Goal: Complete application form

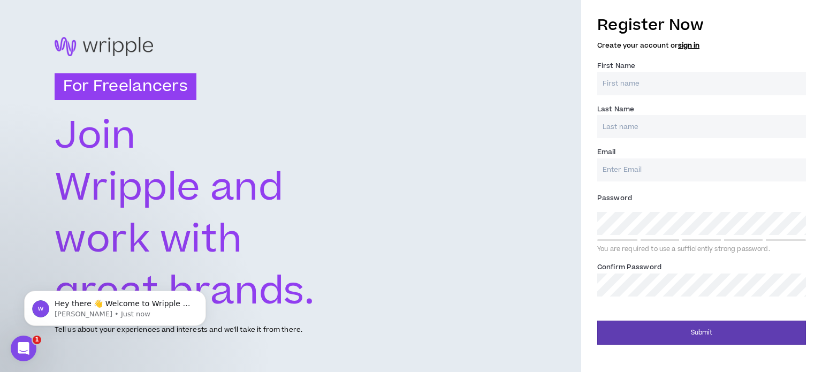
click at [668, 81] on input "First Name *" at bounding box center [701, 83] width 209 height 23
type input "[PERSON_NAME]"
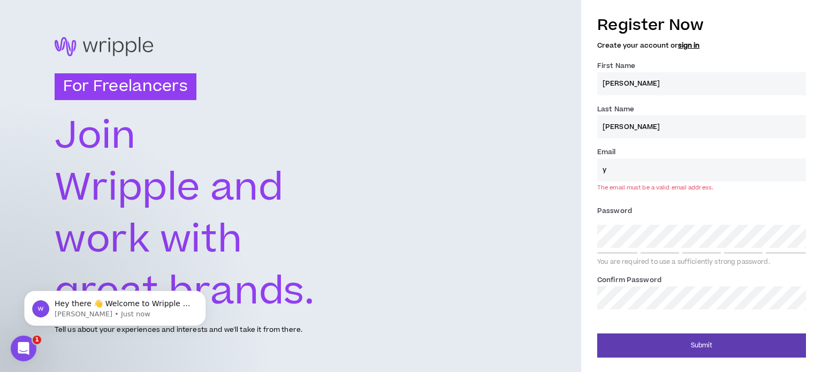
type input "[EMAIL_ADDRESS][DOMAIN_NAME]"
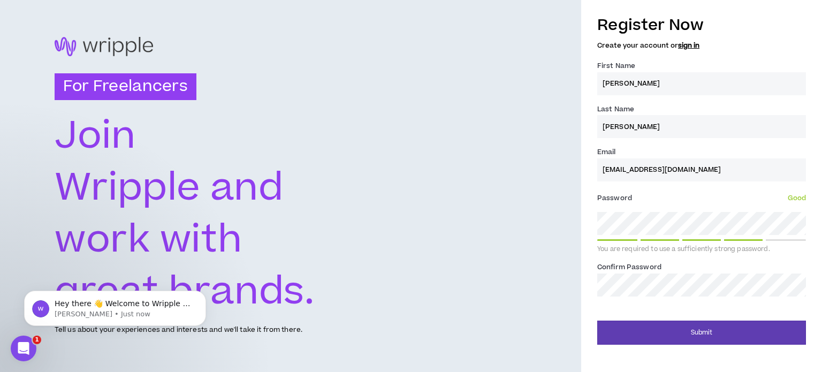
click at [597, 321] on button "Submit" at bounding box center [701, 333] width 209 height 24
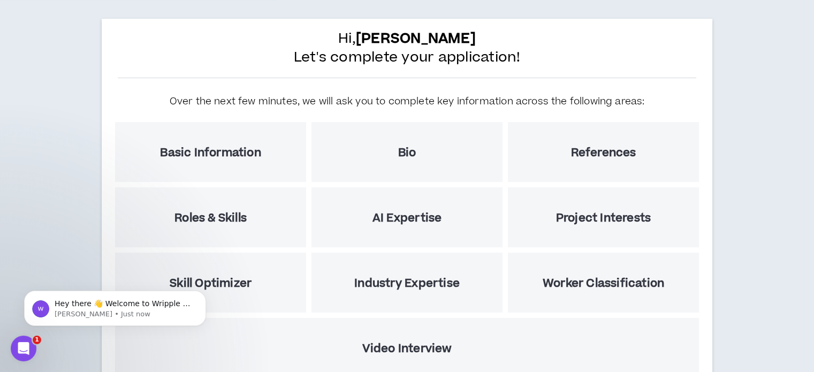
scroll to position [130, 0]
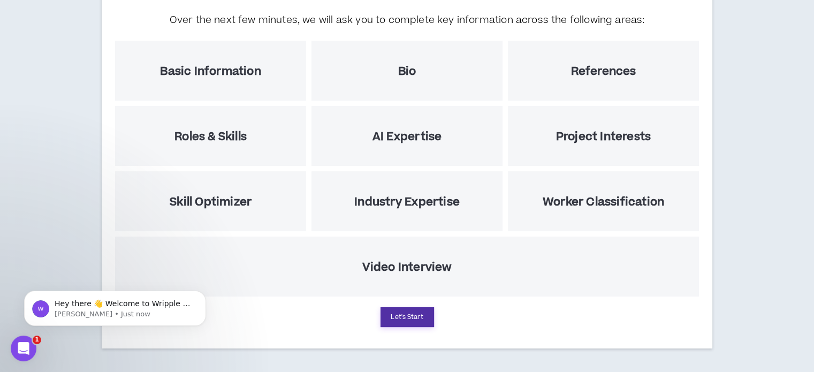
click at [422, 318] on button "Let's Start" at bounding box center [408, 317] width 54 height 20
select select "US"
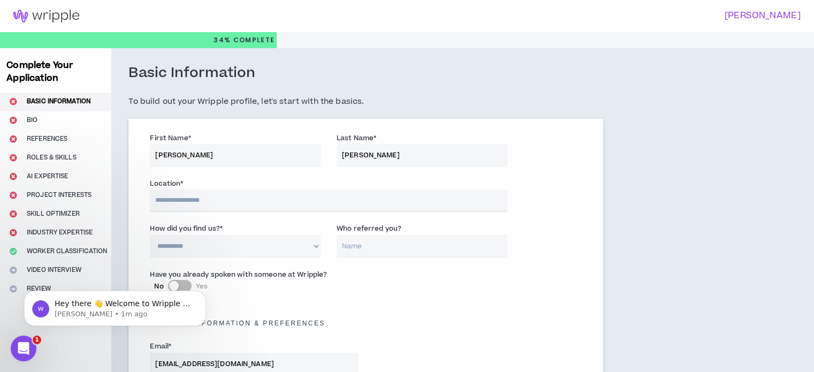
click at [287, 201] on input "text" at bounding box center [328, 200] width 357 height 22
type input "**********"
select select "EG"
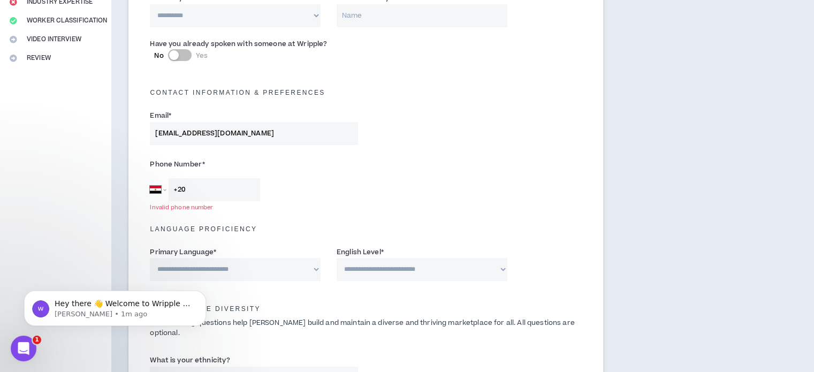
scroll to position [234, 0]
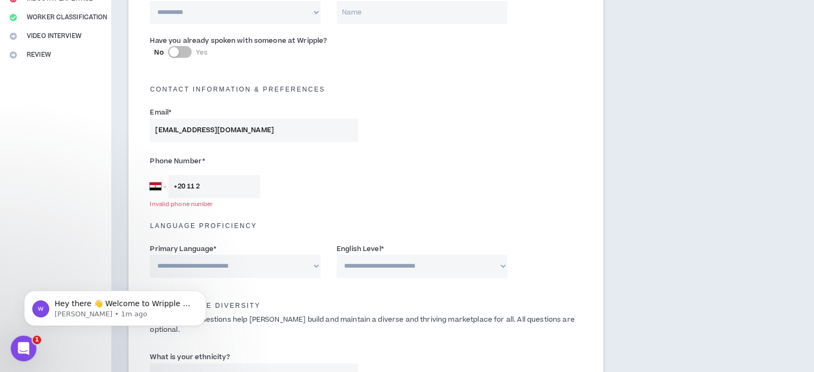
type input "[PHONE_NUMBER]"
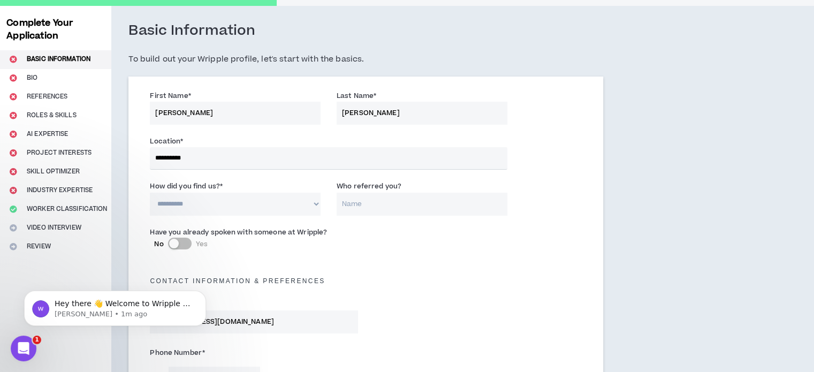
scroll to position [33, 0]
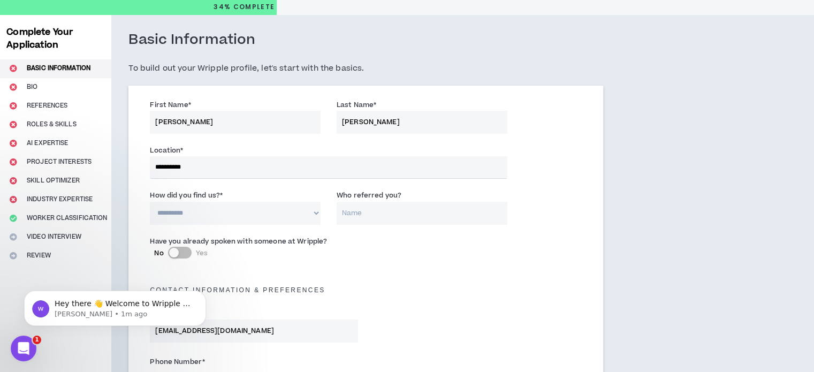
click at [243, 214] on select "**********" at bounding box center [235, 213] width 171 height 23
select select "*"
click at [150, 202] on select "**********" at bounding box center [235, 213] width 171 height 23
click at [377, 215] on input "Who referred you?" at bounding box center [422, 213] width 171 height 23
click at [397, 242] on div "Have you already spoken with someone at Wripple? No Yes" at bounding box center [366, 251] width 448 height 37
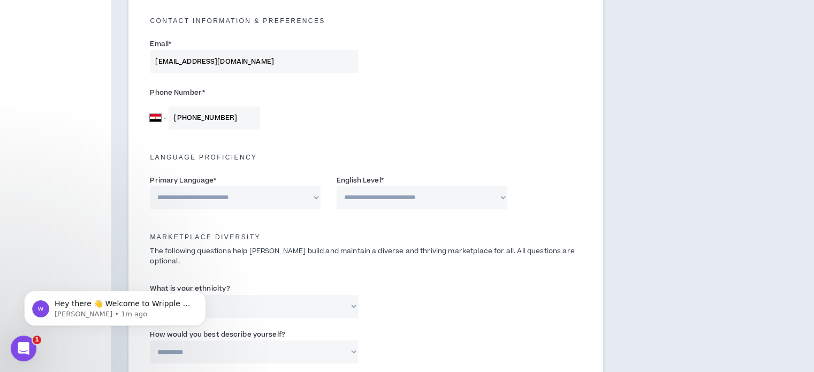
scroll to position [307, 0]
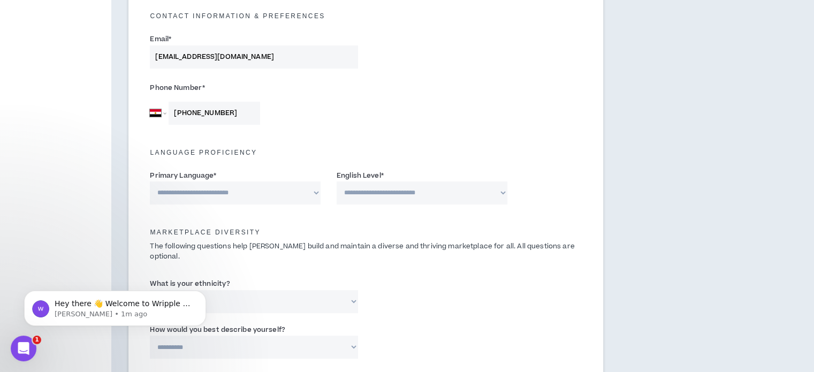
click at [288, 196] on select "**********" at bounding box center [235, 192] width 171 height 23
select select "*****"
click at [150, 181] on select "**********" at bounding box center [235, 192] width 171 height 23
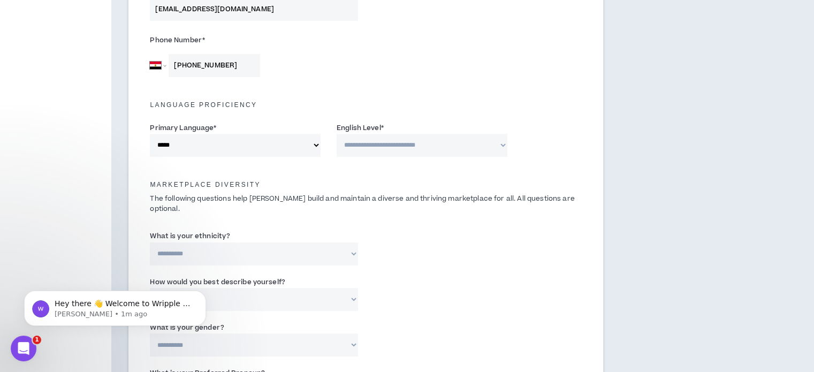
scroll to position [359, 0]
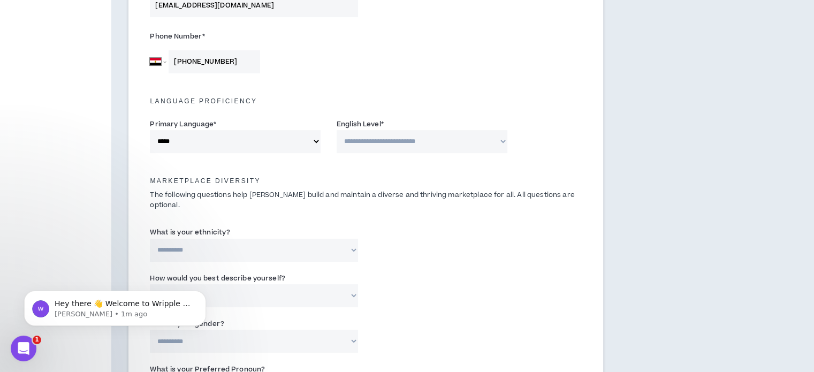
click at [387, 150] on select "**********" at bounding box center [422, 141] width 171 height 23
select select "*"
click at [337, 130] on select "**********" at bounding box center [422, 141] width 171 height 23
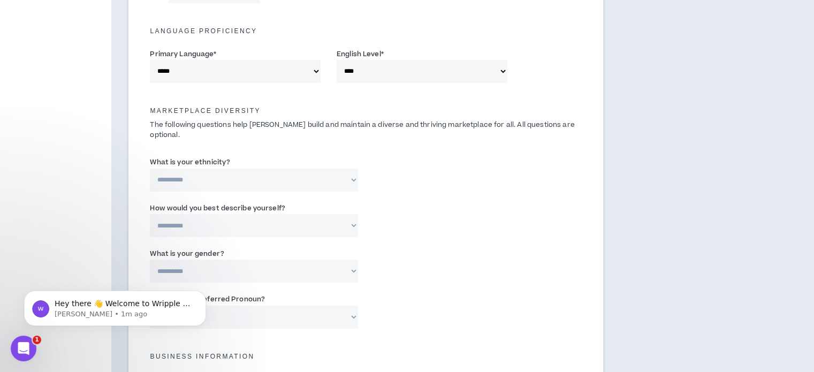
scroll to position [436, 0]
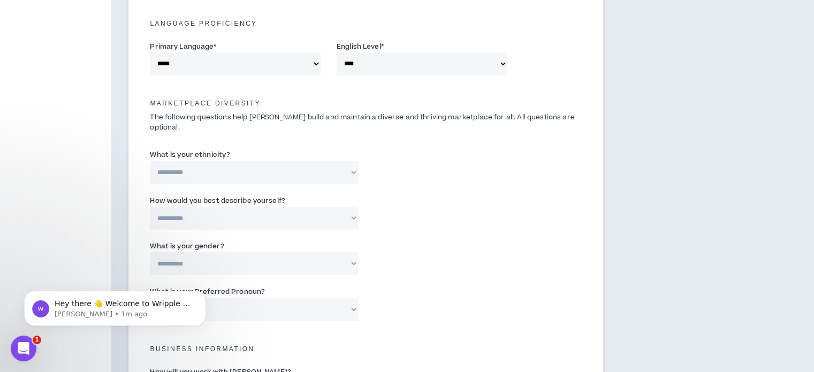
click at [320, 161] on select "**********" at bounding box center [254, 172] width 208 height 23
select select "**********"
click at [150, 161] on select "**********" at bounding box center [254, 172] width 208 height 23
click at [423, 162] on input "Please specify *" at bounding box center [440, 172] width 133 height 23
click at [190, 146] on label "What is your ethnicity?" at bounding box center [190, 154] width 80 height 17
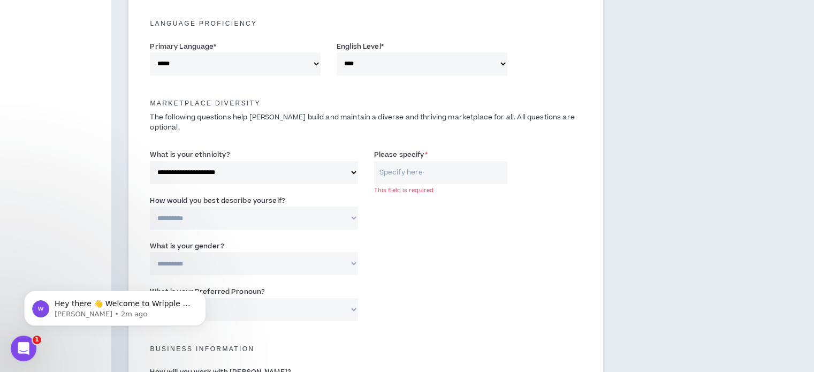
click at [190, 161] on select "**********" at bounding box center [254, 172] width 208 height 23
click at [190, 146] on label "What is your ethnicity?" at bounding box center [190, 154] width 80 height 17
click at [190, 161] on select "**********" at bounding box center [254, 172] width 208 height 23
click at [435, 163] on input "Please specify *" at bounding box center [440, 172] width 133 height 23
type input "White"
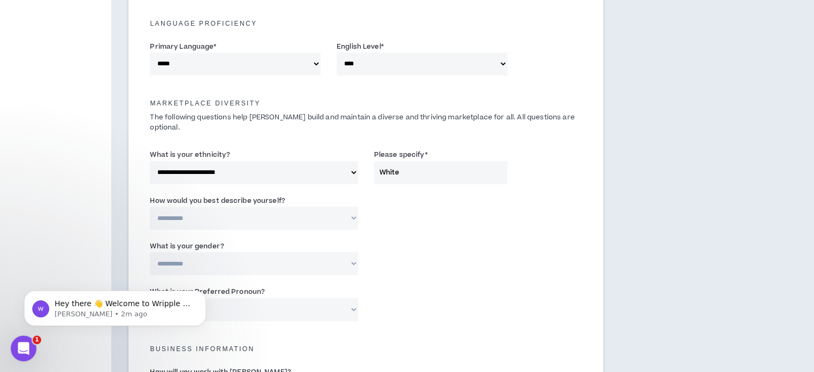
click at [277, 207] on select "**********" at bounding box center [254, 218] width 208 height 23
select select "*****"
click at [150, 207] on select "**********" at bounding box center [254, 218] width 208 height 23
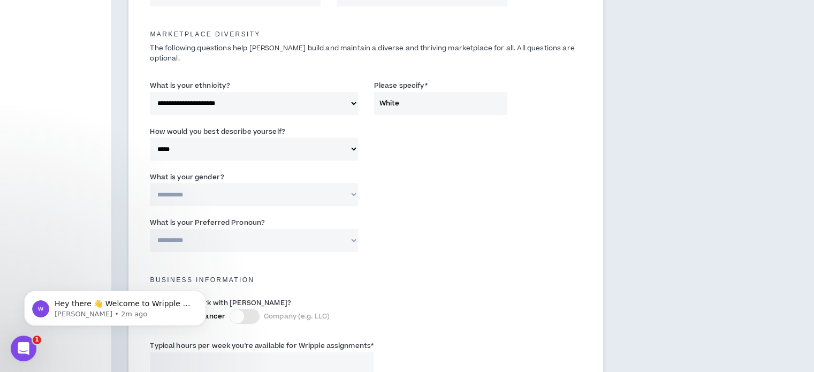
scroll to position [523, 0]
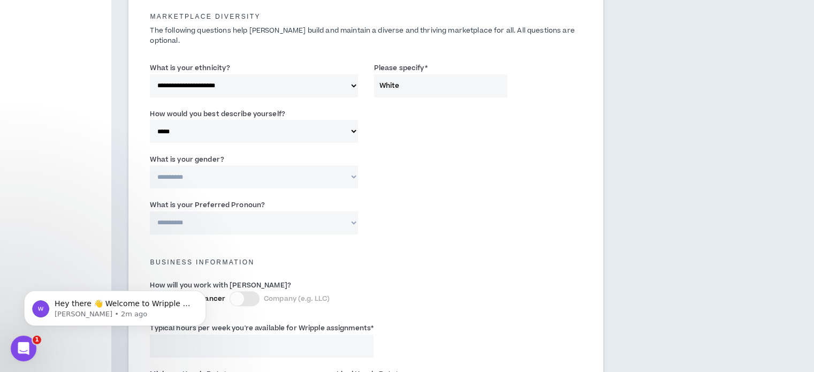
click at [315, 168] on select "**********" at bounding box center [254, 176] width 208 height 23
select select "***"
click at [150, 165] on select "**********" at bounding box center [254, 176] width 208 height 23
click at [303, 211] on select "**********" at bounding box center [254, 222] width 208 height 23
select select "**********"
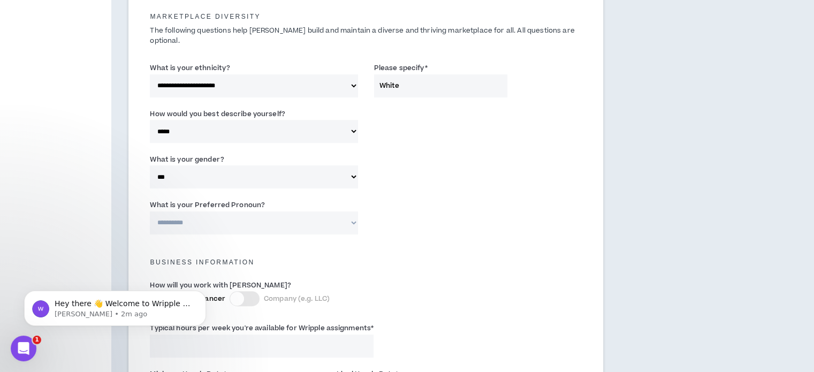
click at [150, 211] on select "**********" at bounding box center [254, 222] width 208 height 23
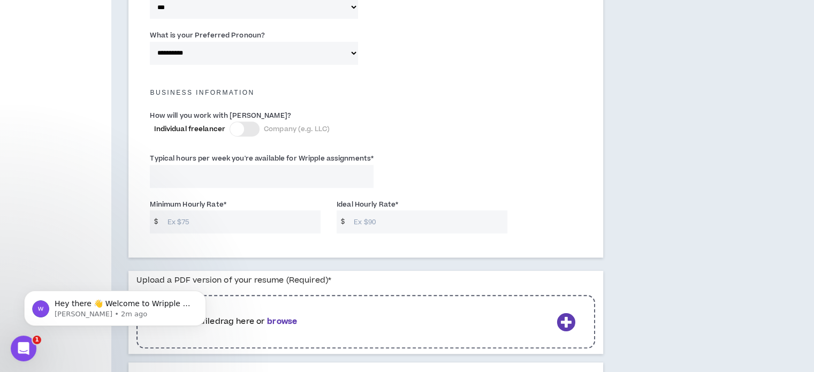
scroll to position [694, 0]
click at [235, 166] on input "Typical hours per week you're available for Wripple assignments *" at bounding box center [262, 175] width 224 height 23
type input "1"
type input "7"
type input "39"
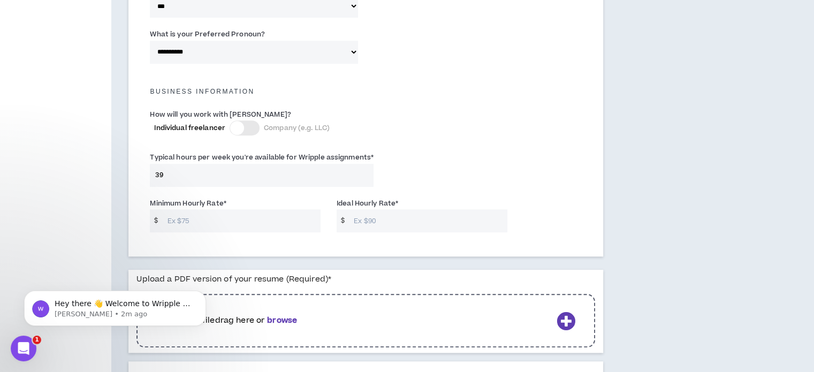
click at [239, 209] on input "Minimum Hourly Rate *" at bounding box center [241, 220] width 158 height 23
type input "15"
click at [432, 209] on input "Ideal Hourly Rate *" at bounding box center [427, 220] width 158 height 23
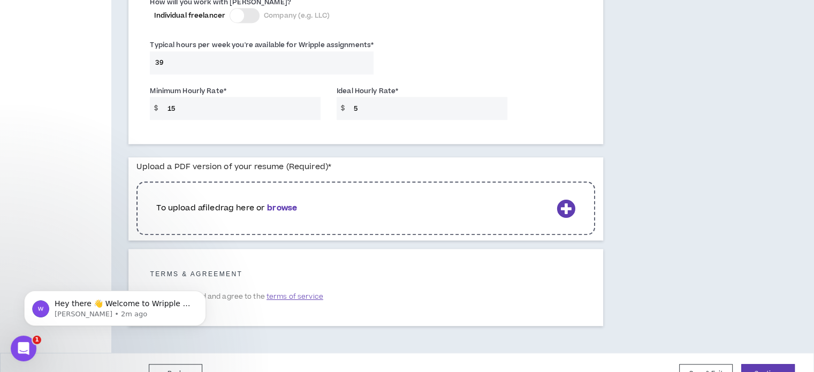
scroll to position [807, 0]
type input "5"
click at [302, 202] on p "To upload a file drag here or browse" at bounding box center [354, 208] width 396 height 12
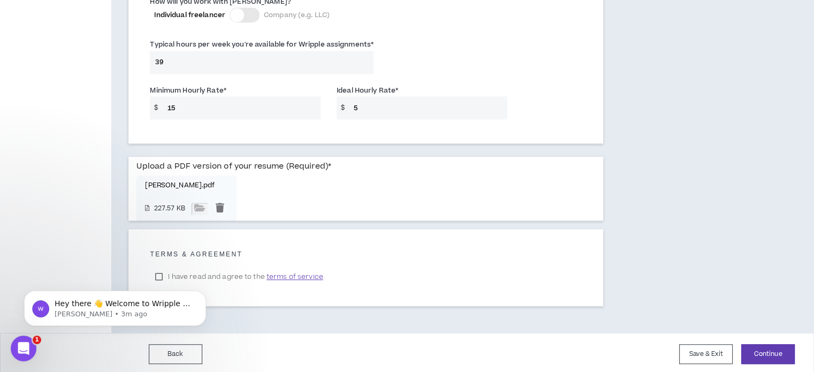
scroll to position [799, 0]
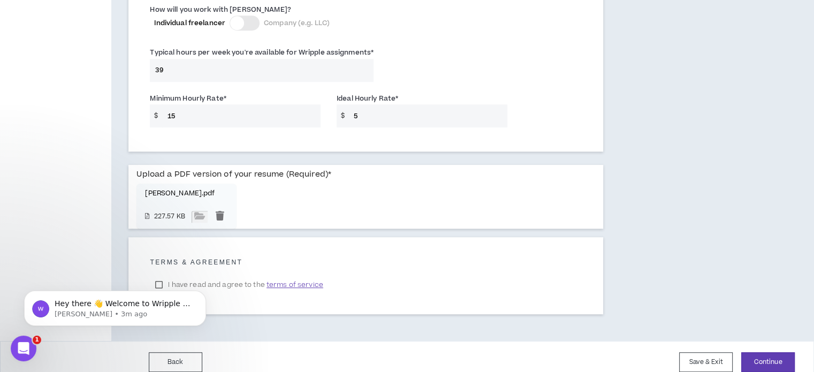
click at [164, 273] on body "Hey there 👋 Welcome to Wripple 🙌 Take a look around! If you have any questions,…" at bounding box center [115, 305] width 206 height 66
click at [161, 278] on div "Hey there 👋 Welcome to Wripple 🙌 Take a look around! If you have any questions,…" at bounding box center [115, 259] width 197 height 134
click at [158, 275] on div "Hey there 👋 Welcome to Wripple 🙌 Take a look around! If you have any questions,…" at bounding box center [115, 259] width 197 height 134
click at [161, 273] on div "Hey there 👋 Welcome to Wripple 🙌 Take a look around! If you have any questions,…" at bounding box center [115, 259] width 197 height 134
click at [206, 294] on icon "Dismiss notification" at bounding box center [203, 294] width 6 height 6
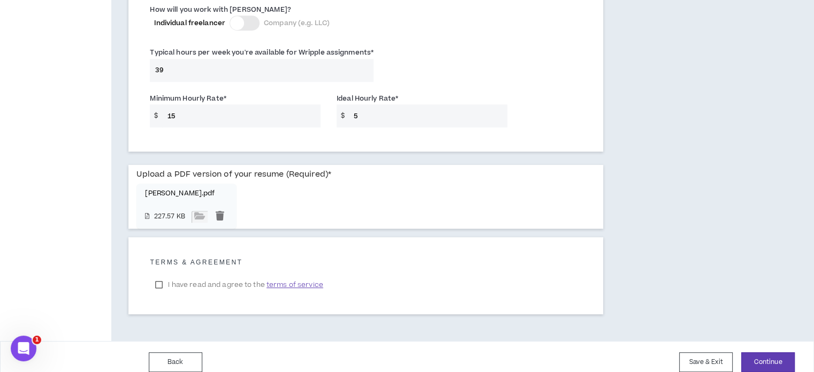
click at [162, 277] on label "I have read and agree to the terms of service" at bounding box center [239, 285] width 178 height 16
click at [709, 354] on button "Save & Exit" at bounding box center [706, 362] width 54 height 20
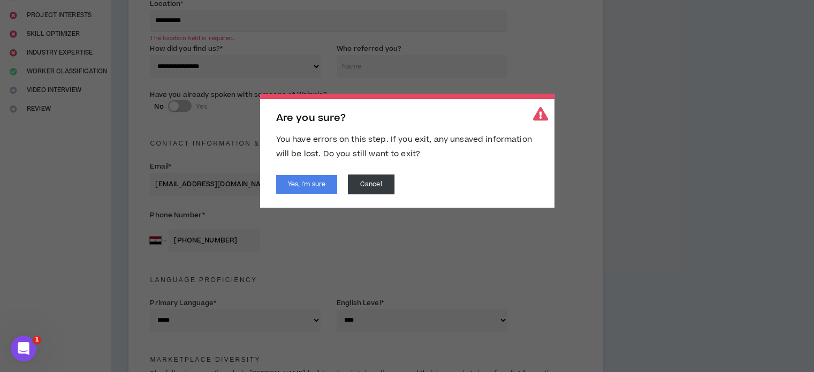
scroll to position [178, 0]
click at [382, 186] on button "Cancel" at bounding box center [371, 184] width 47 height 20
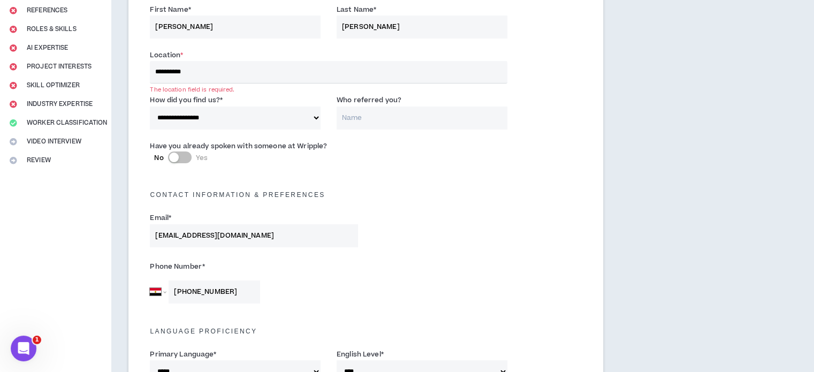
scroll to position [128, 0]
click at [210, 69] on input "**********" at bounding box center [328, 72] width 357 height 22
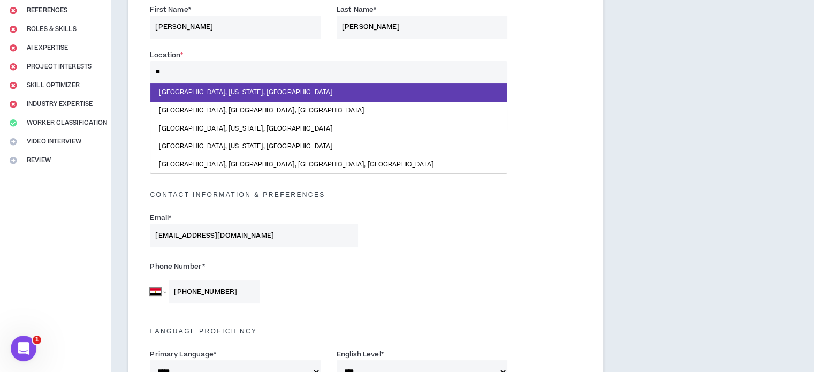
type input "*"
type input "**********"
click at [441, 211] on div "Email * [EMAIL_ADDRESS][DOMAIN_NAME]" at bounding box center [366, 231] width 448 height 45
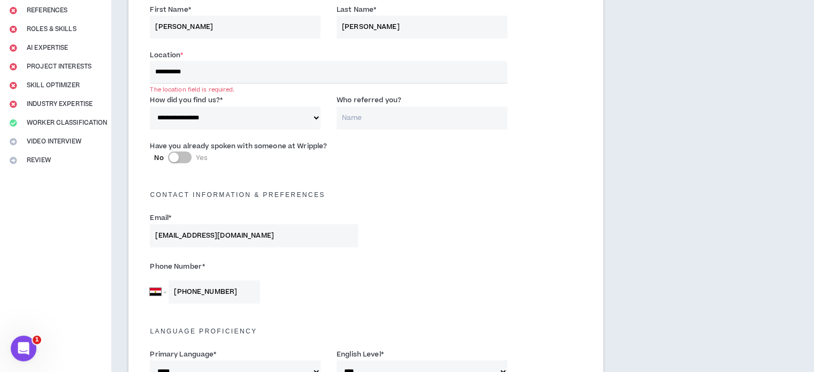
click at [244, 70] on input "**********" at bounding box center [328, 72] width 357 height 22
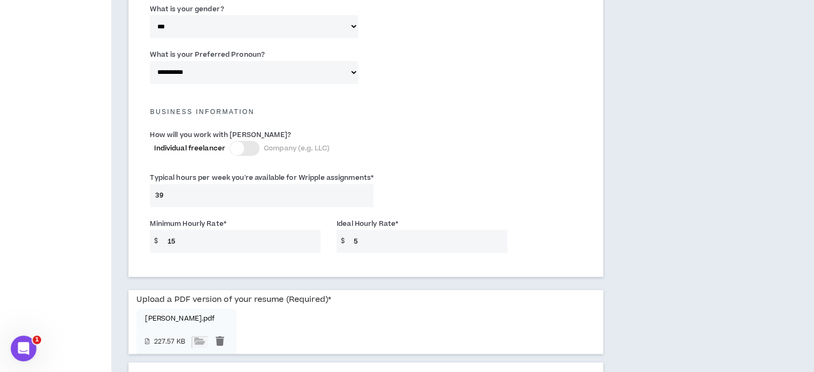
scroll to position [800, 0]
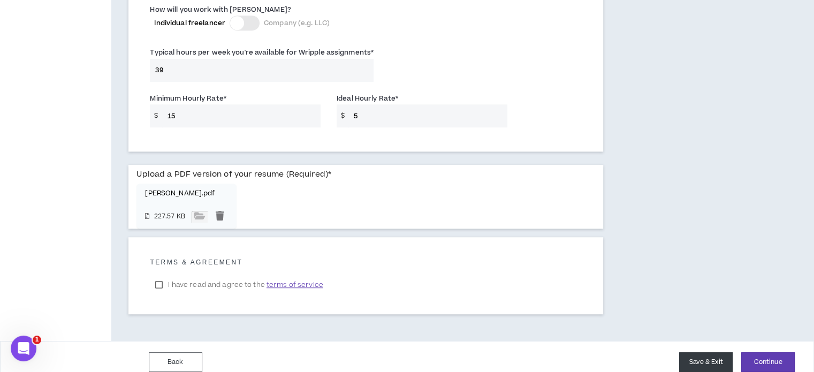
click at [710, 352] on button "Save & Exit" at bounding box center [706, 362] width 54 height 20
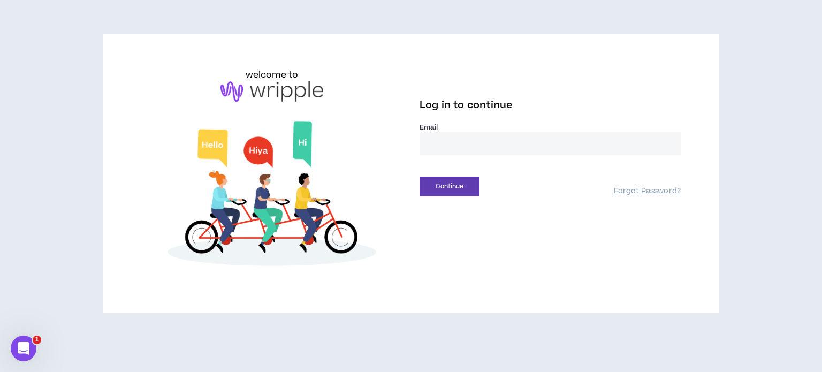
click at [510, 141] on input "email" at bounding box center [550, 143] width 261 height 23
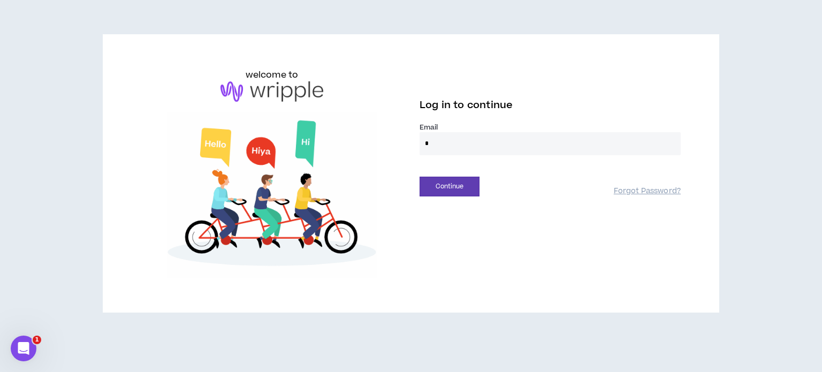
type input "**********"
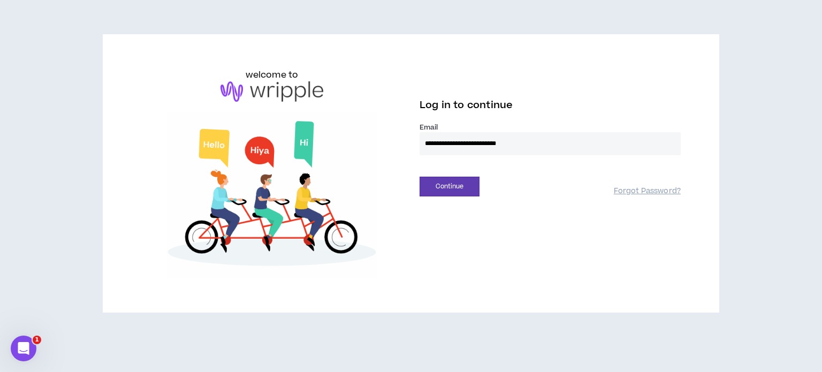
click at [420, 177] on button "Continue" at bounding box center [450, 187] width 60 height 20
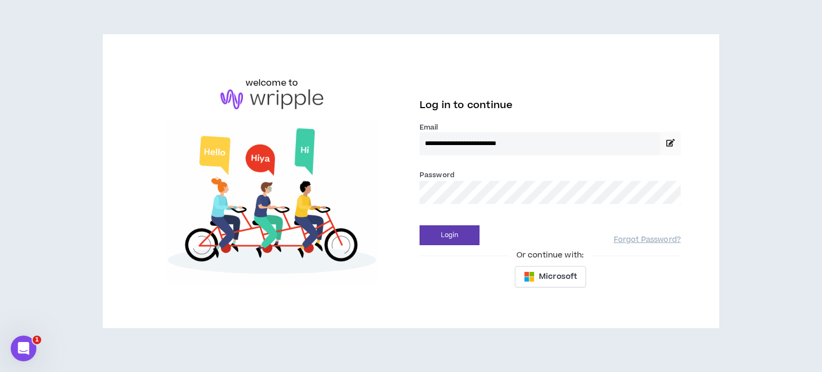
click at [420, 225] on button "Login" at bounding box center [450, 235] width 60 height 20
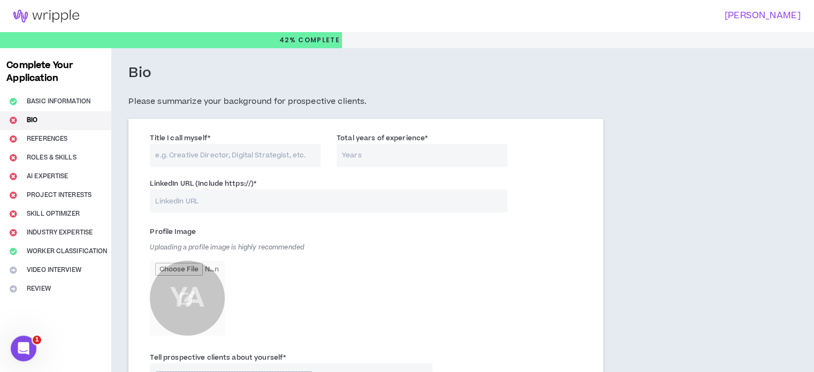
click at [221, 154] on input "Title I call myself *" at bounding box center [235, 155] width 171 height 23
type input "Web developer"
click at [380, 158] on input "Total years of experience *" at bounding box center [422, 155] width 171 height 23
type input "3"
click at [239, 201] on input "LinkedIn URL (Include https://) *" at bounding box center [328, 200] width 357 height 23
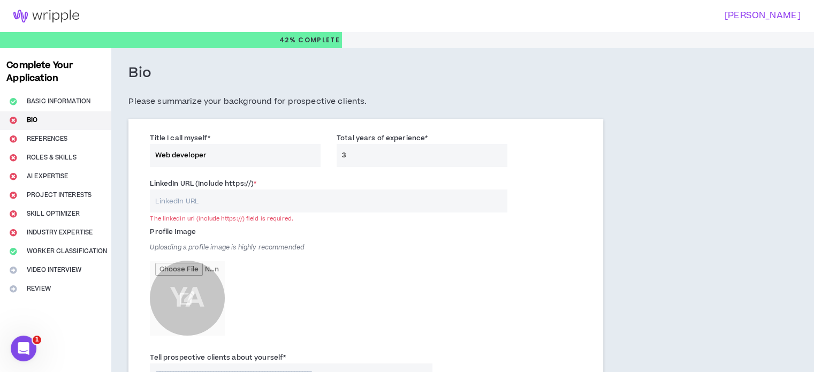
click at [304, 191] on input "LinkedIn URL (Include https://) *" at bounding box center [328, 200] width 357 height 23
paste input "[URL][DOMAIN_NAME]"
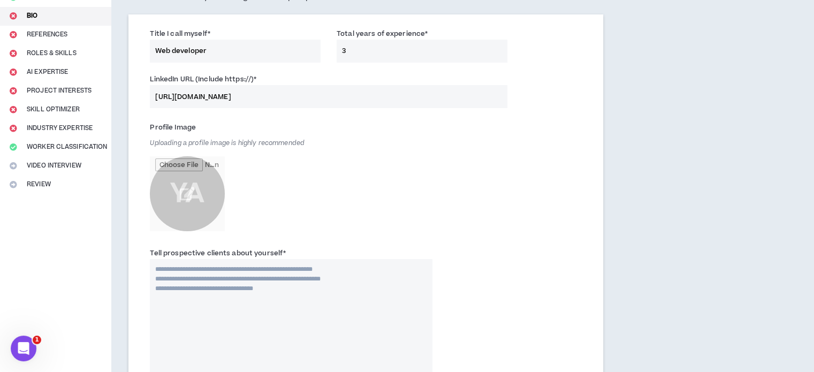
scroll to position [107, 0]
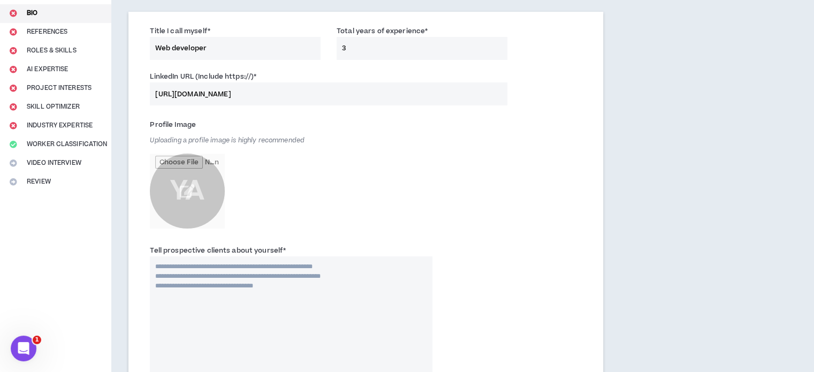
type input "[URL][DOMAIN_NAME]"
click at [184, 188] on input "file" at bounding box center [187, 191] width 75 height 75
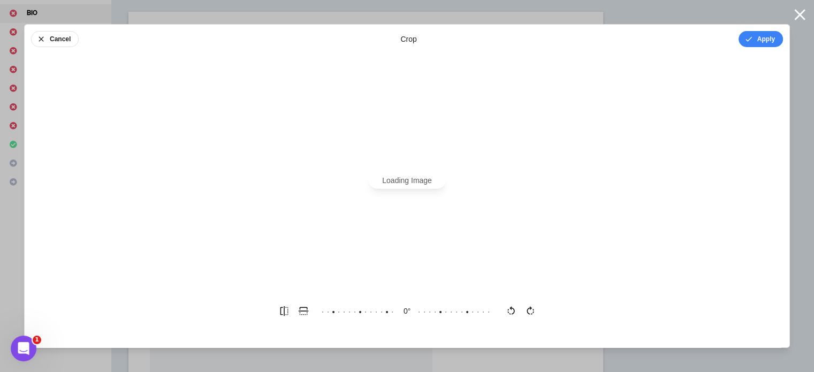
scroll to position [0, 0]
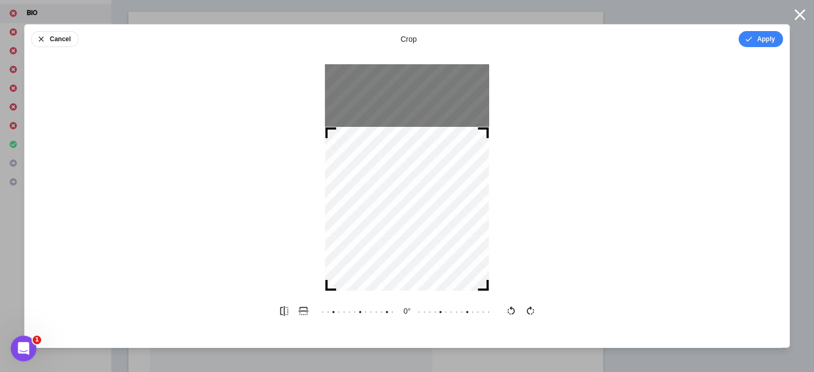
drag, startPoint x: 405, startPoint y: 182, endPoint x: 407, endPoint y: 221, distance: 39.1
click at [407, 221] on div at bounding box center [407, 209] width 164 height 164
click at [744, 39] on icon "button" at bounding box center [748, 39] width 9 height 9
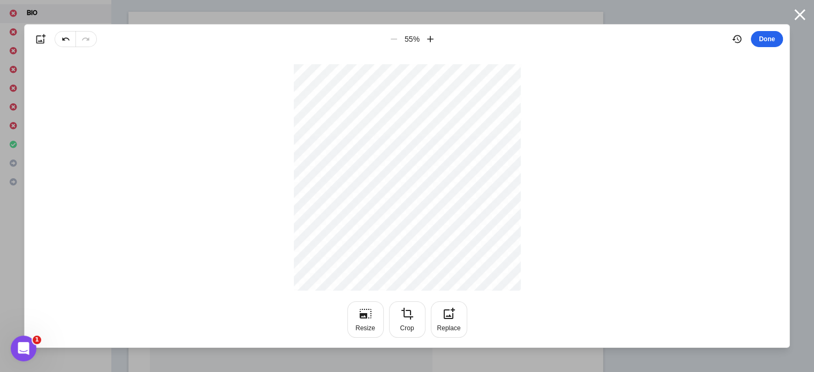
click at [769, 42] on button "Done" at bounding box center [767, 39] width 32 height 16
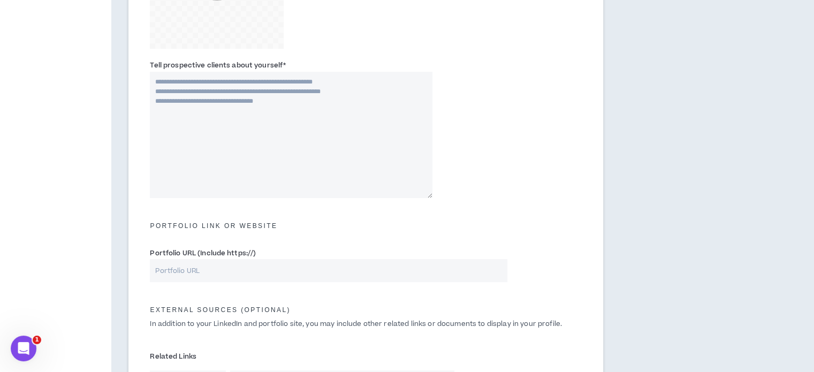
scroll to position [331, 0]
click at [290, 274] on input "Portfolio URL (Include https://)" at bounding box center [328, 270] width 357 height 23
paste input "[URL][DOMAIN_NAME]"
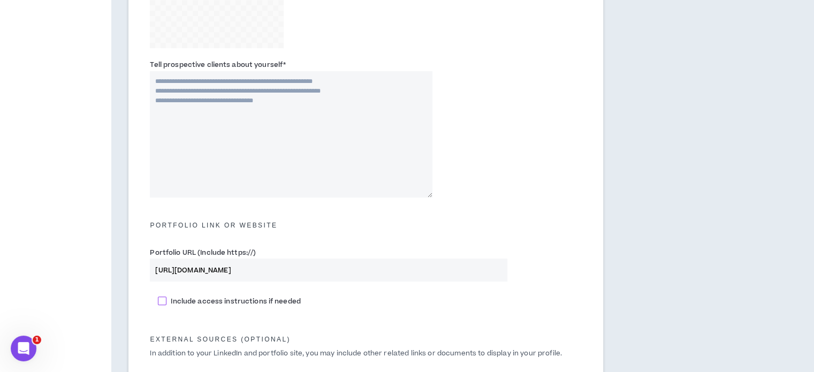
type input "[URL][DOMAIN_NAME]"
click at [221, 304] on span "Include access instructions if needed" at bounding box center [235, 302] width 138 height 10
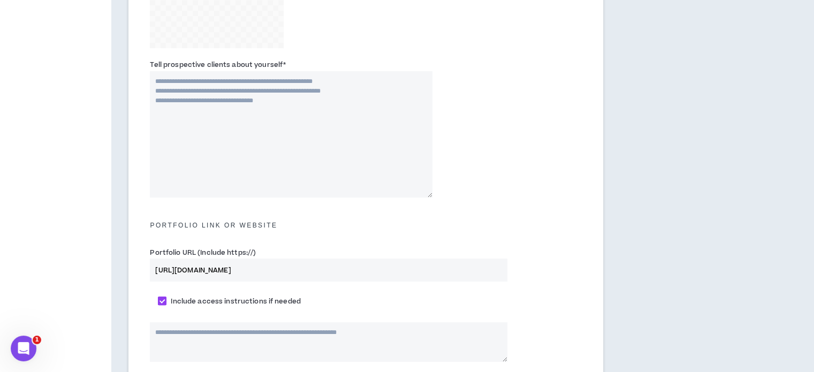
click at [225, 300] on span "Include access instructions if needed" at bounding box center [235, 302] width 138 height 10
checkbox input "*****"
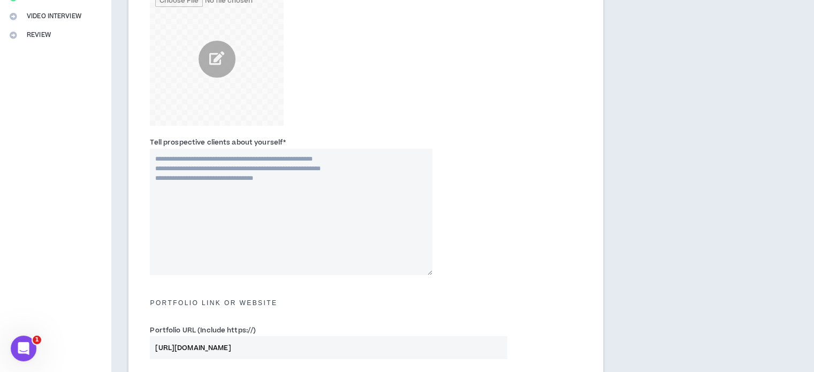
scroll to position [253, 0]
click at [310, 192] on textarea "Tell prospective clients about yourself *" at bounding box center [291, 213] width 283 height 126
drag, startPoint x: 147, startPoint y: 142, endPoint x: 301, endPoint y: 146, distance: 153.7
click at [301, 146] on div "Tell prospective clients about yourself * This field is required." at bounding box center [291, 207] width 299 height 138
copy label "Tell prospective clients about yourself *"
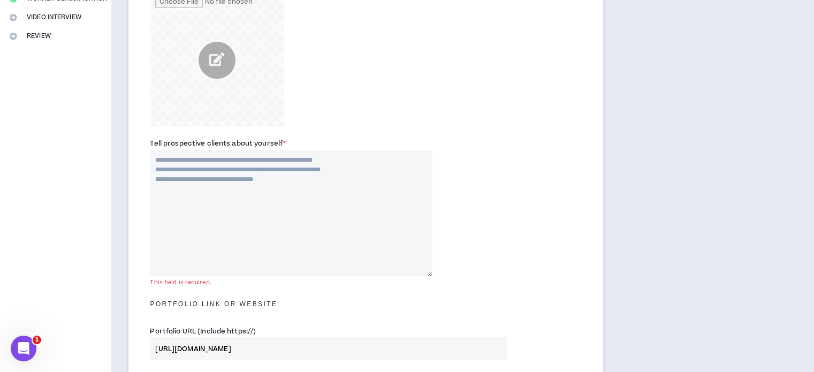
click at [322, 209] on textarea "Tell prospective clients about yourself *" at bounding box center [291, 213] width 283 height 126
paste textarea "**********"
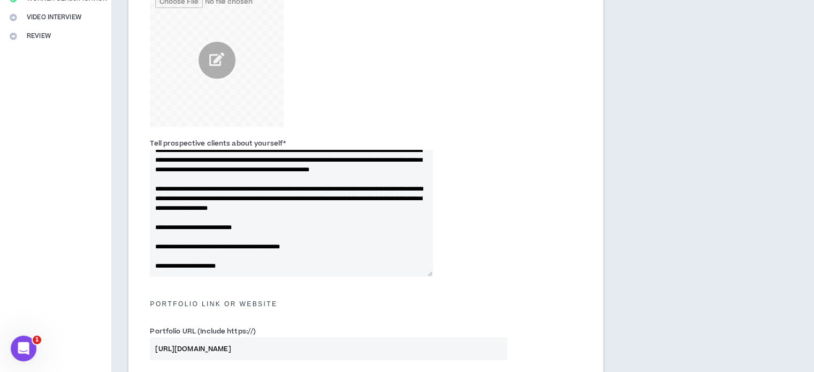
scroll to position [96, 0]
click at [268, 227] on textarea "Tell prospective clients about yourself *" at bounding box center [291, 213] width 283 height 126
click at [306, 346] on input "[URL][DOMAIN_NAME]" at bounding box center [328, 348] width 357 height 23
click at [259, 226] on textarea "Tell prospective clients about yourself *" at bounding box center [291, 213] width 283 height 126
paste textarea "**********"
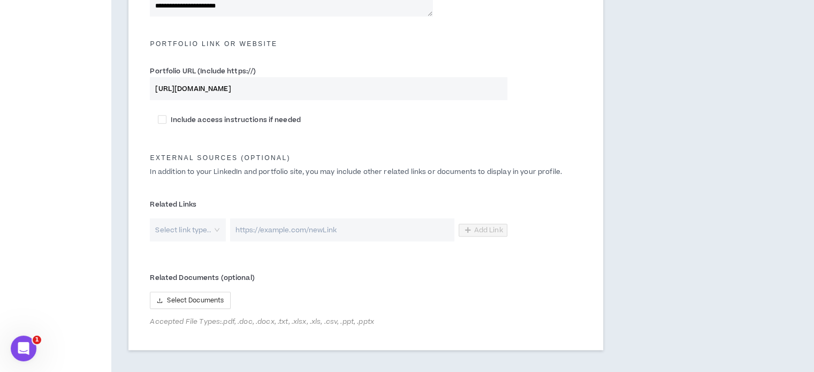
scroll to position [516, 0]
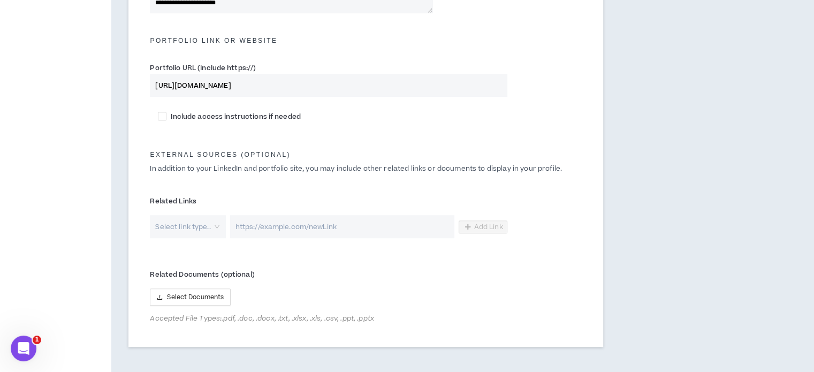
type textarea "**********"
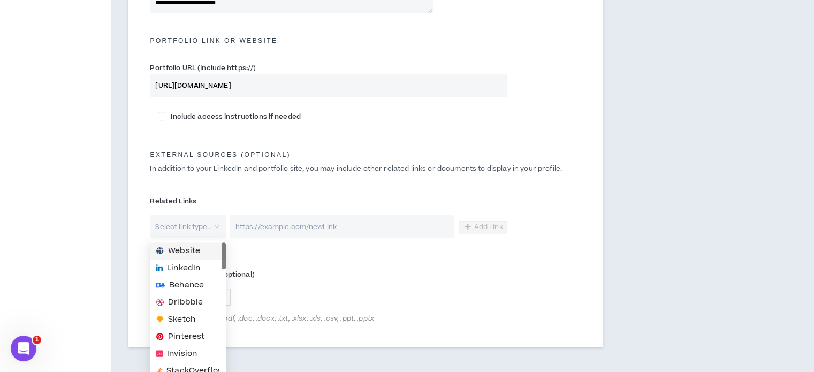
click at [186, 223] on input "search" at bounding box center [184, 226] width 56 height 23
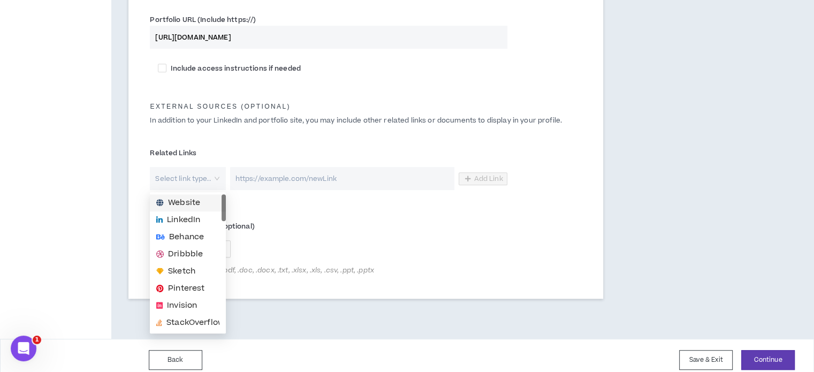
scroll to position [572, 0]
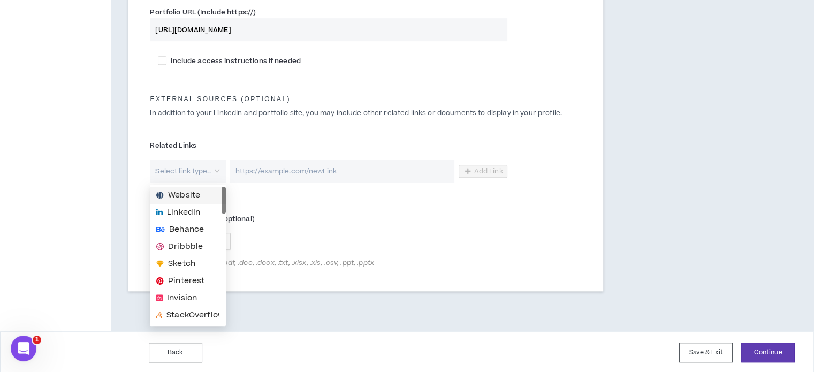
click at [185, 199] on span "Website" at bounding box center [184, 195] width 32 height 12
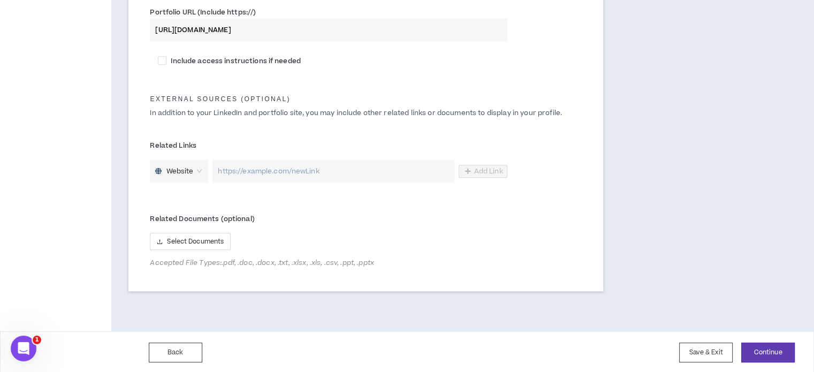
click at [308, 175] on input "url" at bounding box center [332, 170] width 241 height 23
paste input "[URL][DOMAIN_NAME]"
type input "[URL][DOMAIN_NAME]"
click at [488, 171] on span "Add Link" at bounding box center [488, 171] width 29 height 9
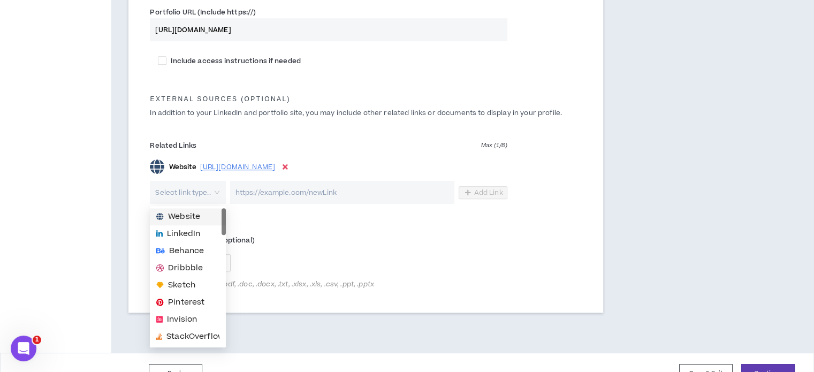
click at [183, 193] on input "search" at bounding box center [184, 192] width 56 height 23
click at [189, 232] on span "LinkedIn" at bounding box center [183, 234] width 33 height 12
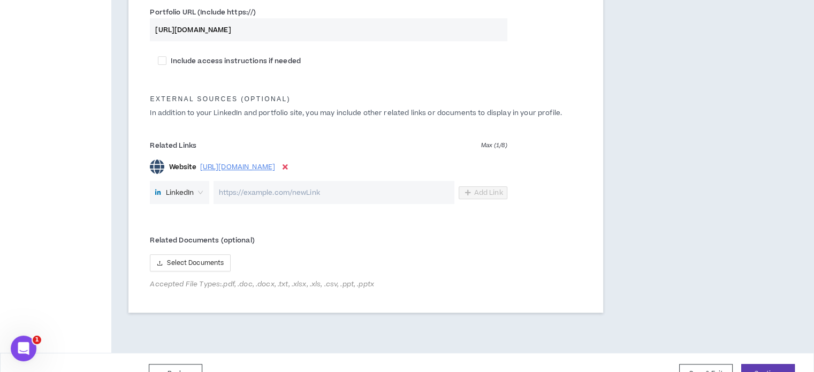
click at [371, 194] on input "url" at bounding box center [334, 192] width 241 height 23
paste input "[URL][DOMAIN_NAME]"
type input "[URL][DOMAIN_NAME]"
click at [487, 193] on span "Add Link" at bounding box center [488, 192] width 29 height 9
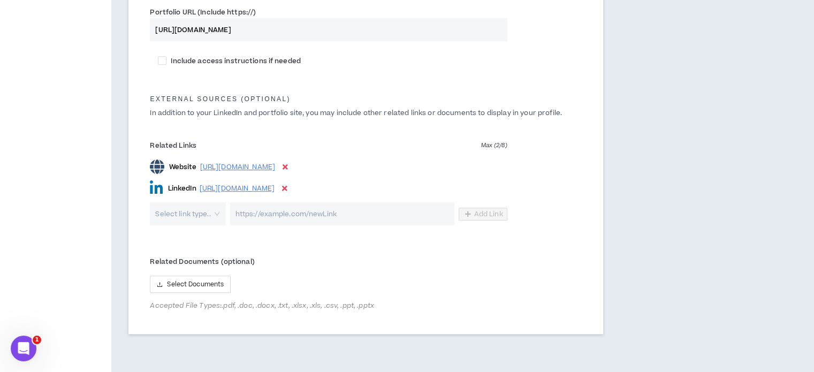
click at [343, 254] on label "Related Documents (optional)" at bounding box center [328, 261] width 357 height 17
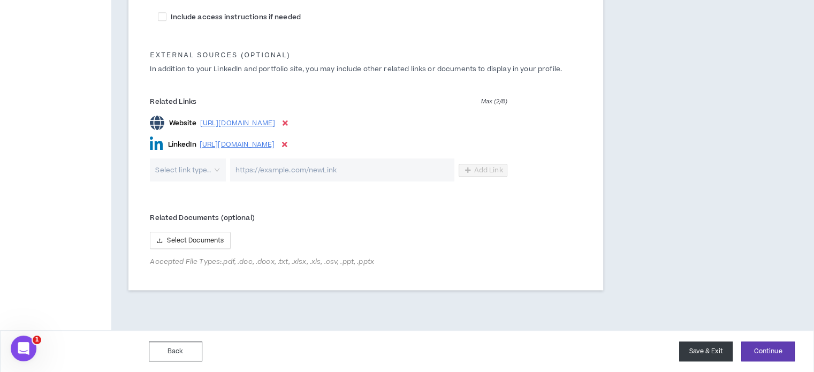
click at [713, 352] on button "Save & Exit" at bounding box center [706, 351] width 54 height 20
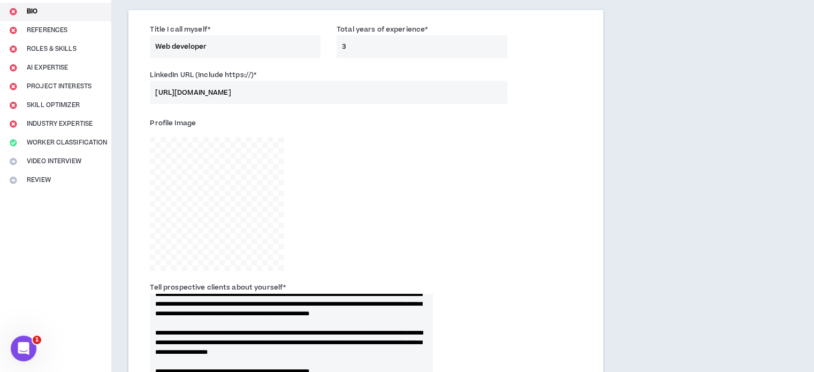
scroll to position [0, 0]
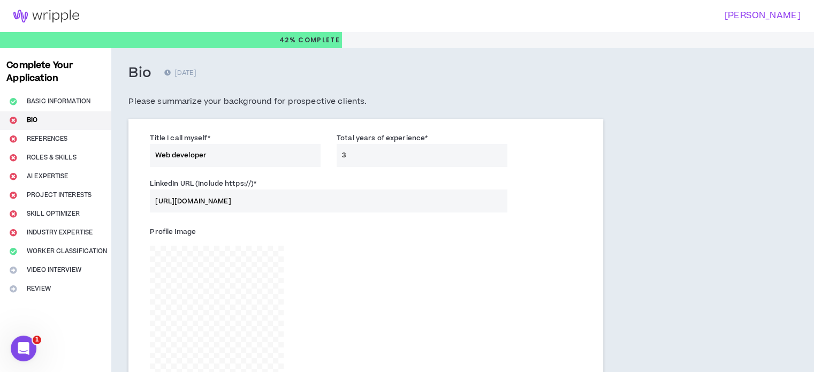
type textarea "**********"
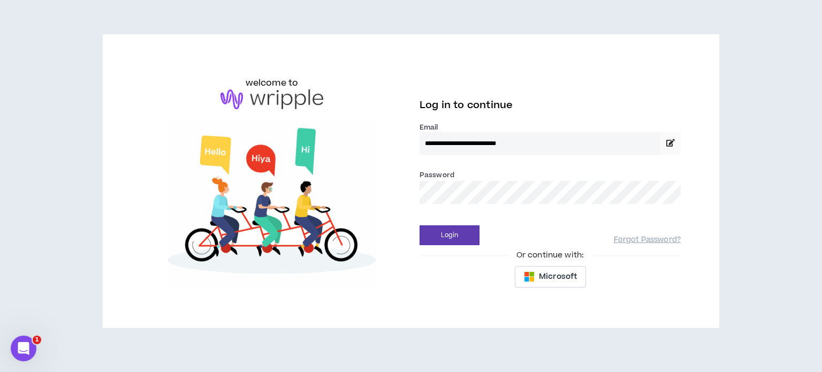
click at [420, 225] on button "Login" at bounding box center [450, 235] width 60 height 20
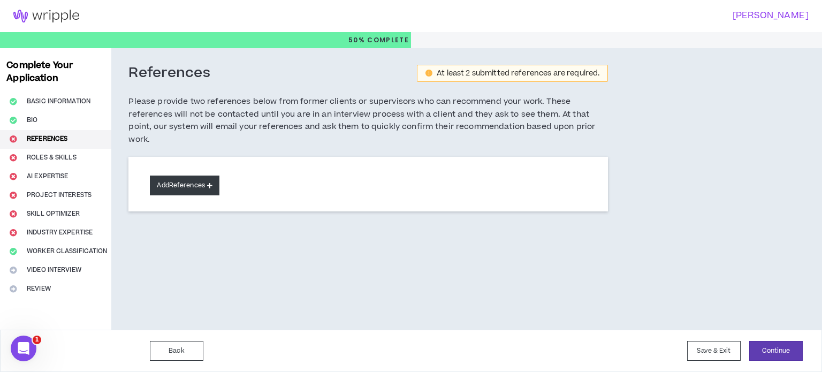
click at [204, 187] on button "Add References" at bounding box center [185, 186] width 70 height 20
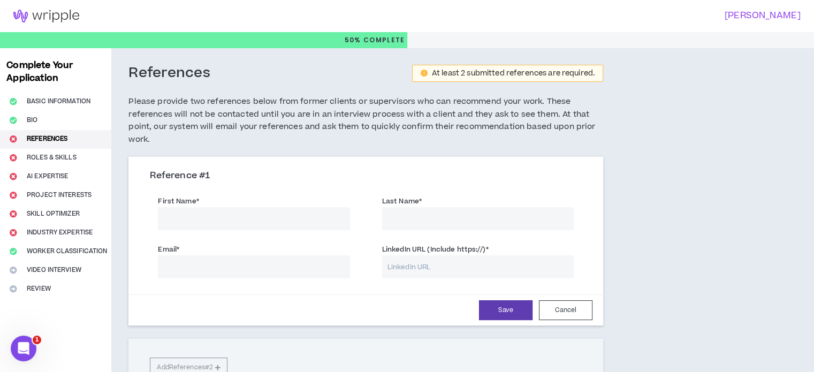
click at [244, 210] on input "First Name *" at bounding box center [254, 218] width 192 height 23
type input "[PERSON_NAME]"
click at [235, 276] on input "Email *" at bounding box center [254, 266] width 192 height 23
type input "[EMAIL_ADDRESS][DOMAIN_NAME]"
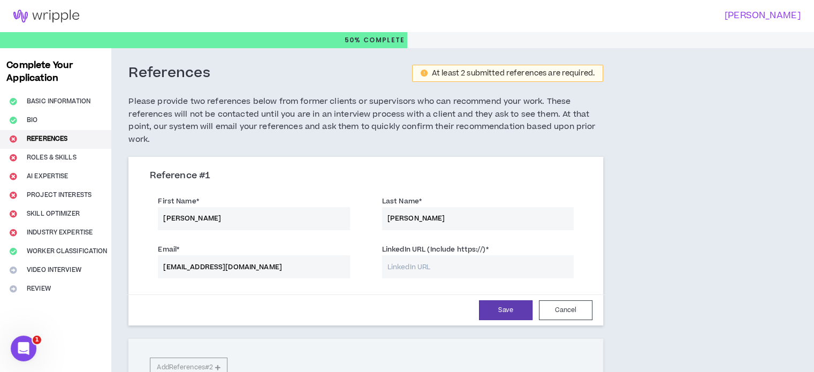
paste input "[URL][DOMAIN_NAME]"
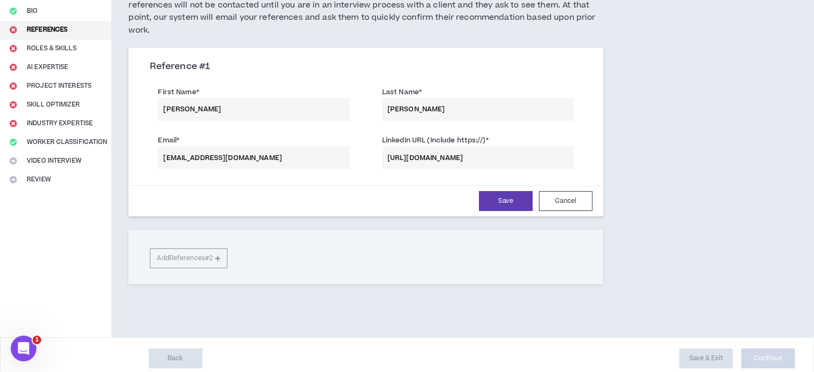
scroll to position [110, 0]
type input "[URL][DOMAIN_NAME]"
click at [506, 200] on button "Save" at bounding box center [506, 200] width 54 height 20
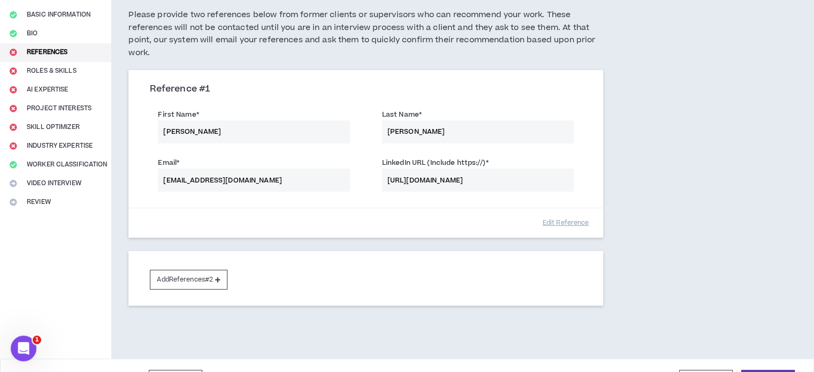
scroll to position [90, 0]
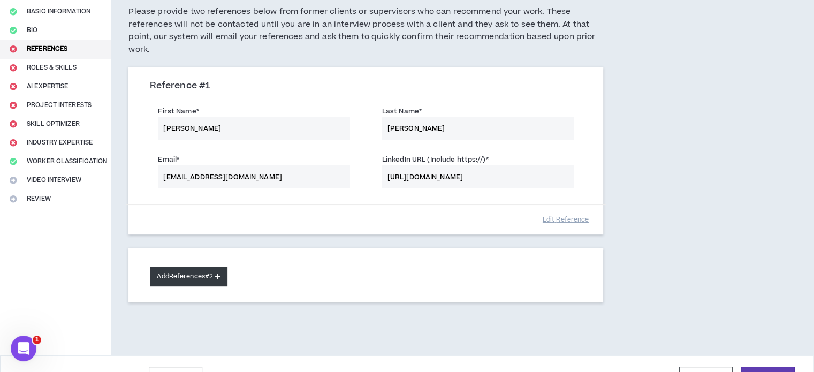
click at [212, 276] on button "Add References #2" at bounding box center [189, 277] width 78 height 20
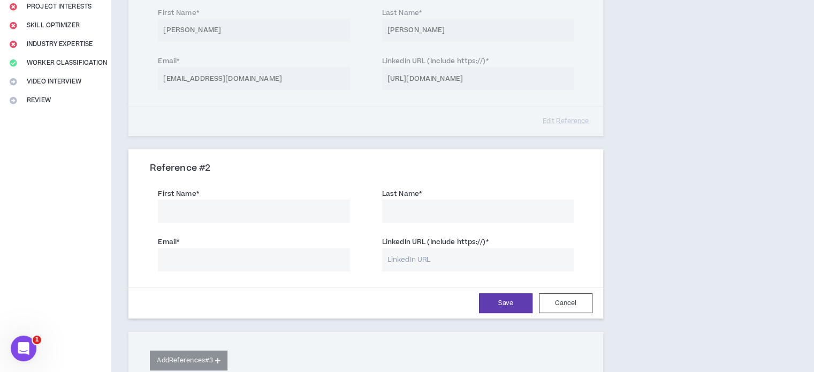
scroll to position [194, 0]
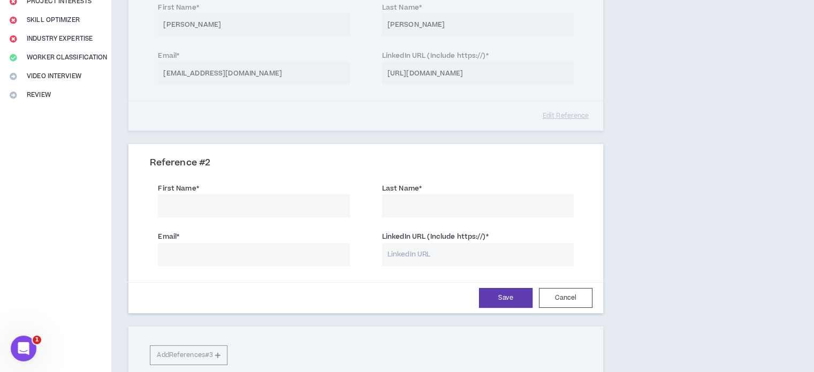
click at [260, 203] on input "First Name *" at bounding box center [254, 205] width 192 height 23
type input "[PERSON_NAME]"
type input "[EMAIL_ADDRESS][DOMAIN_NAME]"
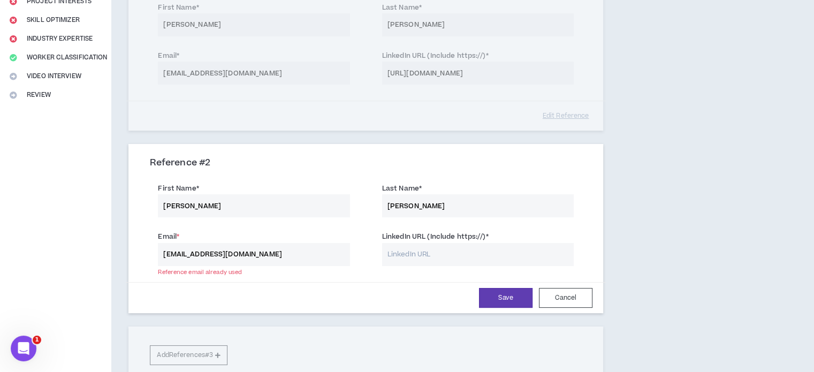
paste input "[URL][DOMAIN_NAME]"
type input "[URL][DOMAIN_NAME]"
paste input "[URL][DOMAIN_NAME]"
type input "[URL][DOMAIN_NAME]"
click at [553, 297] on button "Cancel" at bounding box center [566, 298] width 54 height 20
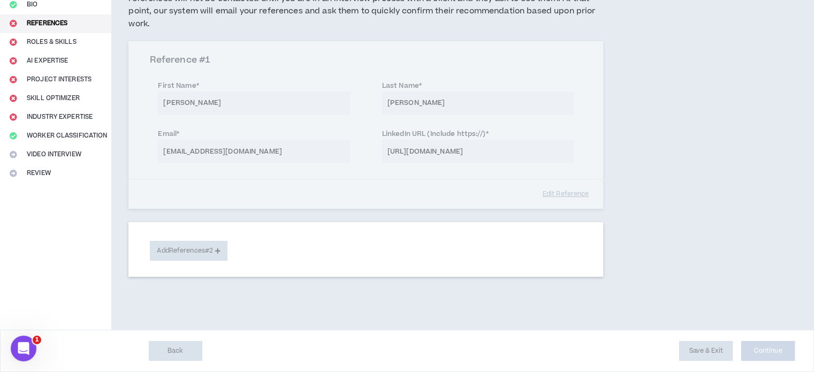
scroll to position [115, 0]
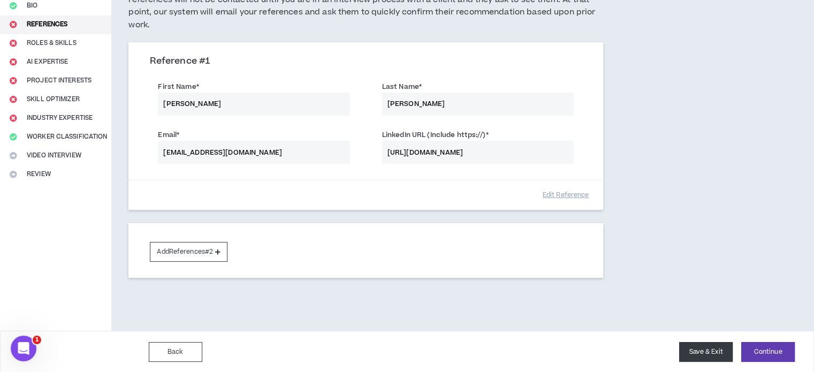
click at [691, 347] on button "Save & Exit" at bounding box center [706, 352] width 54 height 20
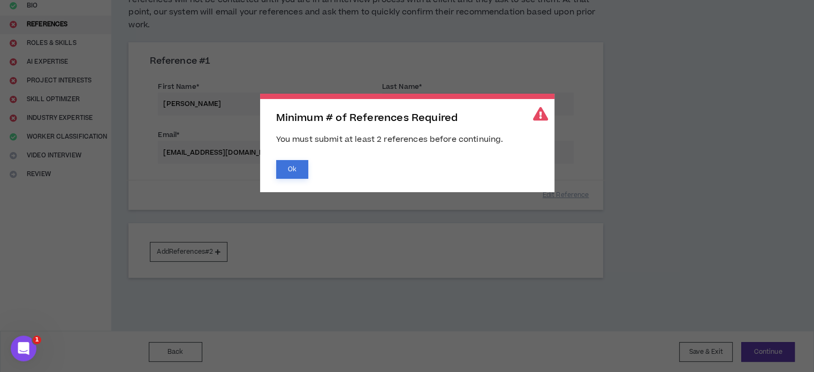
click at [293, 173] on button "Ok" at bounding box center [292, 169] width 32 height 19
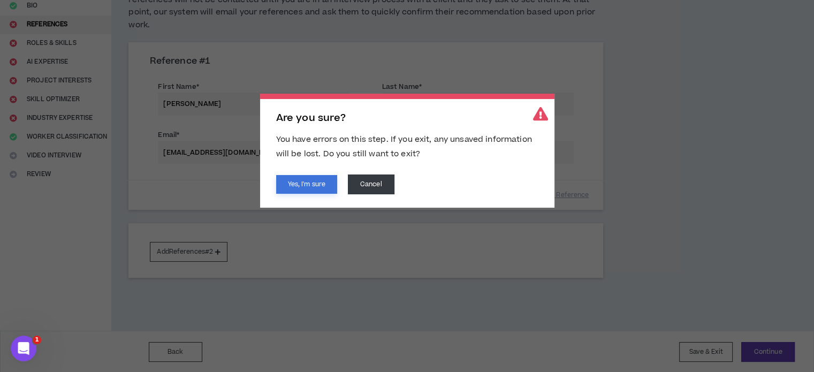
click at [311, 189] on button "Yes, I'm sure" at bounding box center [306, 184] width 61 height 19
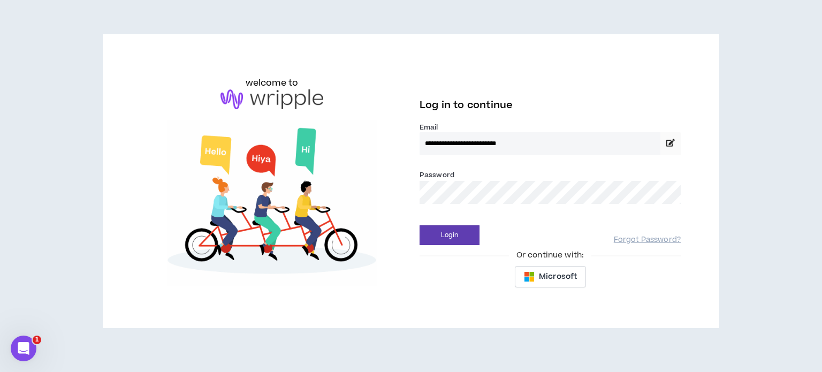
click at [499, 176] on div "Password *" at bounding box center [550, 186] width 261 height 35
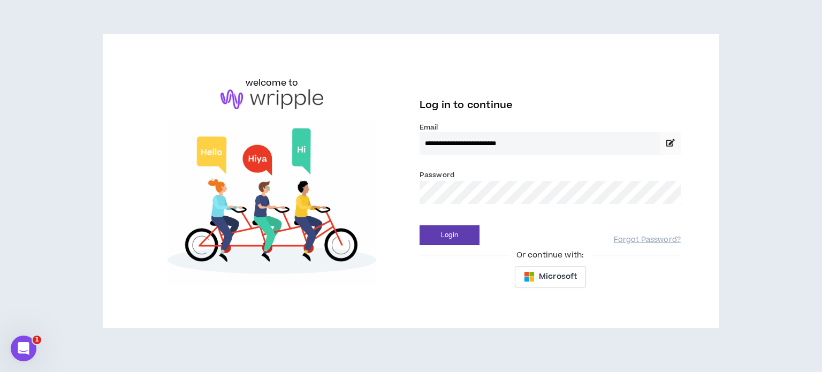
click at [420, 225] on button "Login" at bounding box center [450, 235] width 60 height 20
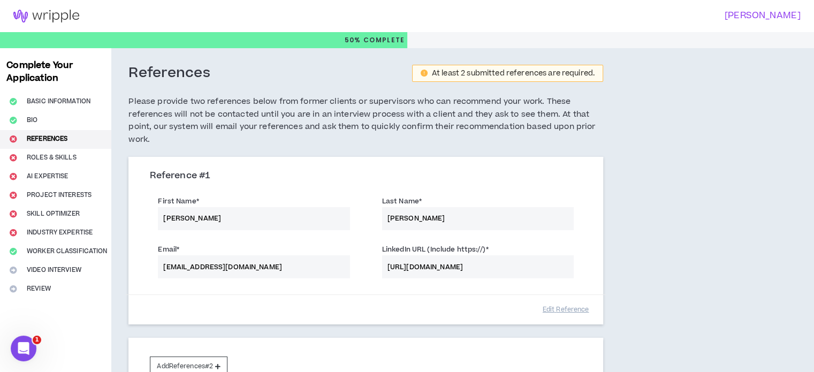
click at [48, 159] on div "Complete Your Application Basic Information Bio References Roles & Skills AI Ex…" at bounding box center [55, 246] width 111 height 397
click at [37, 159] on div "Complete Your Application Basic Information Bio References Roles & Skills AI Ex…" at bounding box center [55, 246] width 111 height 397
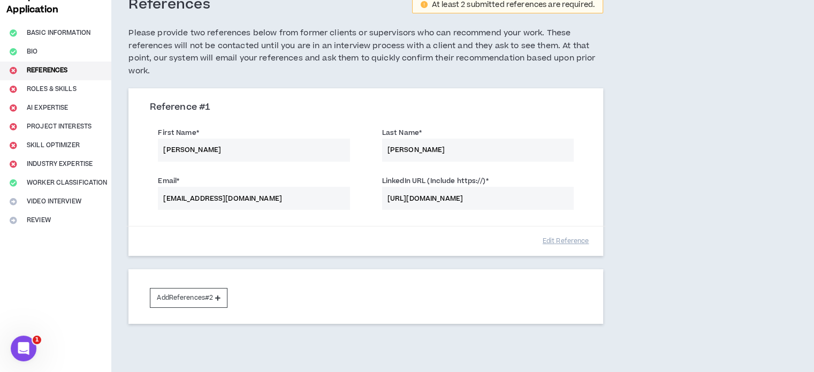
scroll to position [69, 0]
click at [212, 294] on button "Add References #2" at bounding box center [189, 298] width 78 height 20
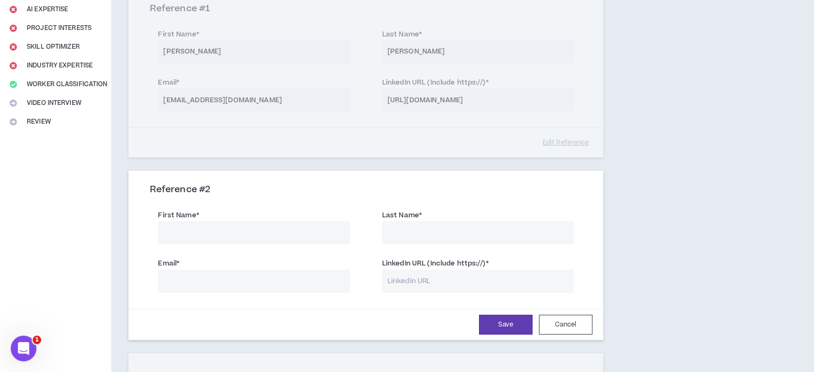
scroll to position [167, 0]
click at [279, 234] on input "First Name *" at bounding box center [254, 232] width 192 height 23
type input "[PERSON_NAME]"
type input "[EMAIL_ADDRESS][DOMAIN_NAME]"
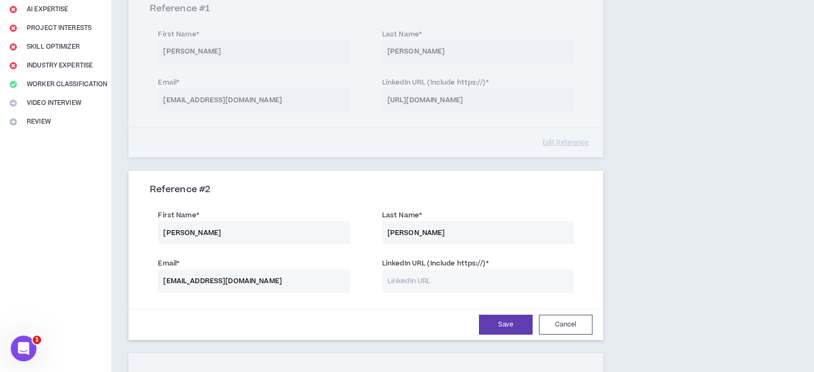
click at [424, 278] on input "LinkedIn URL (Include https://) *" at bounding box center [478, 281] width 192 height 23
type input "[URL][DOMAIN_NAME]"
paste input "[URL][DOMAIN_NAME]"
type input "[URL][DOMAIN_NAME]"
click at [309, 272] on input "[EMAIL_ADDRESS][DOMAIN_NAME]" at bounding box center [254, 281] width 192 height 23
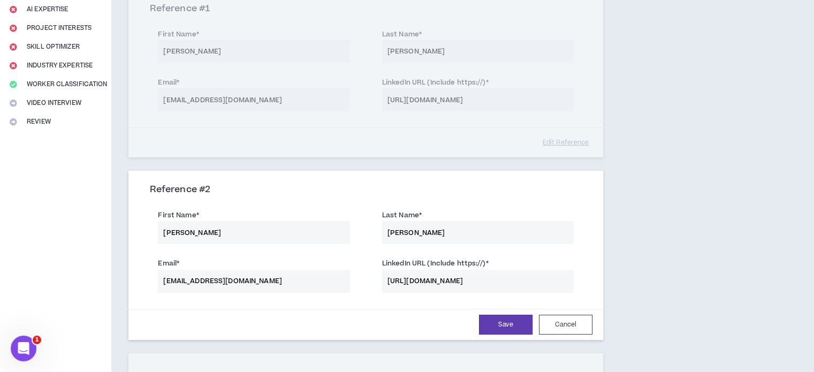
click at [309, 272] on input "[EMAIL_ADDRESS][DOMAIN_NAME]" at bounding box center [254, 281] width 192 height 23
click at [309, 272] on input "g" at bounding box center [254, 281] width 192 height 23
click at [795, 44] on div "Complete Your Application Basic Information Bio References Roles & Skills AI Ex…" at bounding box center [407, 171] width 814 height 580
click at [289, 279] on input "ghaliaabdelbaky" at bounding box center [254, 281] width 192 height 23
type input "[EMAIL_ADDRESS][DOMAIN_NAME]"
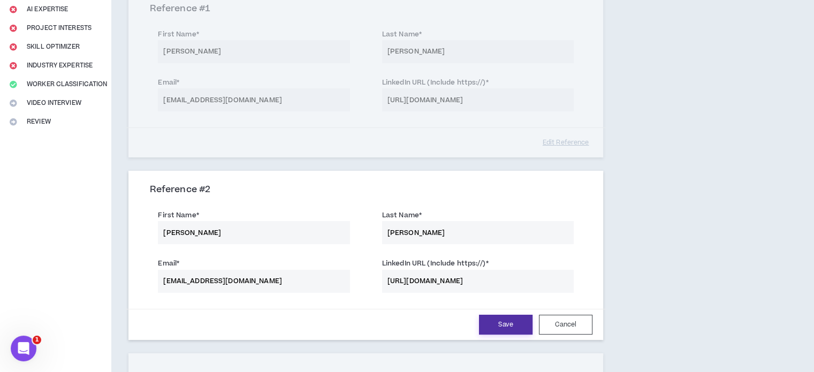
click at [497, 320] on button "Save" at bounding box center [506, 325] width 54 height 20
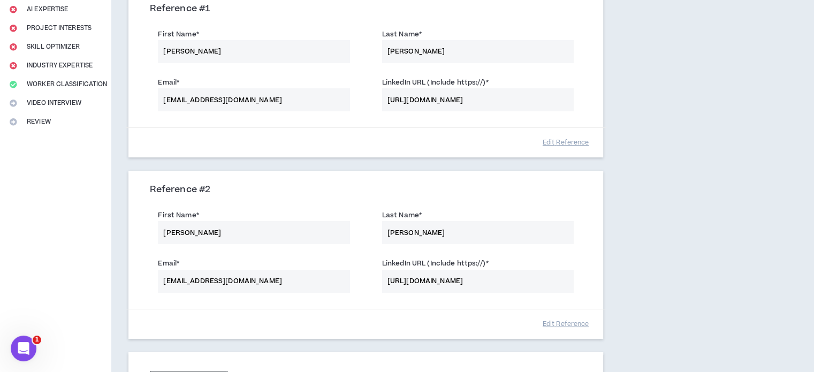
scroll to position [295, 0]
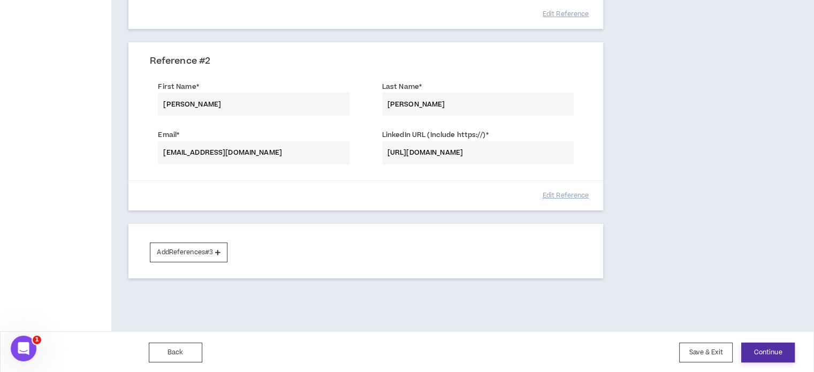
click at [760, 353] on button "Continue" at bounding box center [768, 353] width 54 height 20
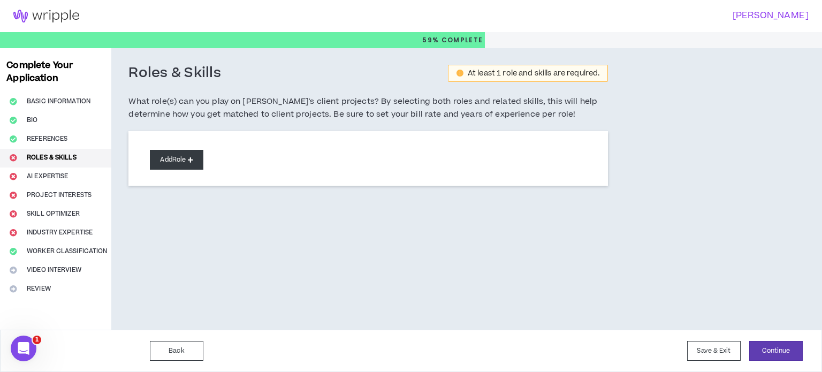
click at [176, 155] on button "Add Role" at bounding box center [177, 160] width 54 height 20
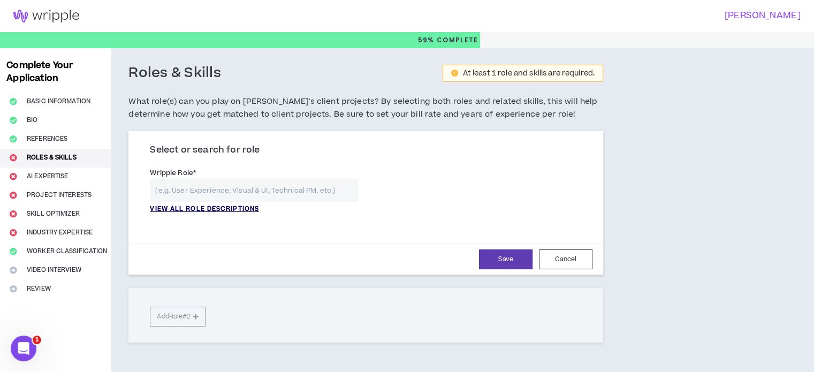
click at [192, 204] on p "VIEW ALL ROLE DESCRIPTIONS" at bounding box center [204, 209] width 109 height 10
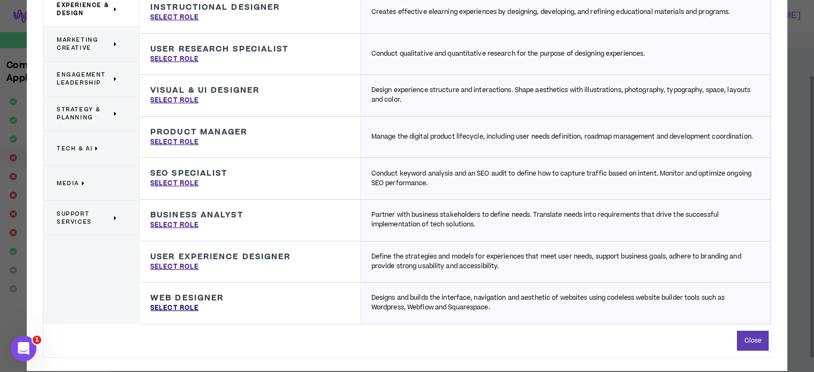
click at [177, 308] on p "Select Role" at bounding box center [174, 308] width 48 height 10
type input "Web Designer"
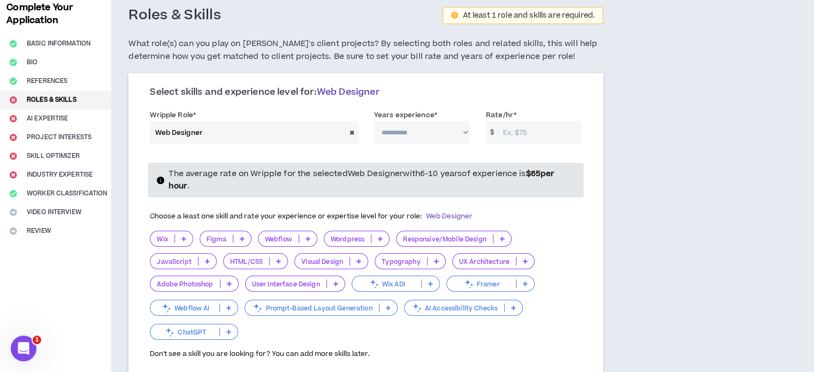
scroll to position [71, 0]
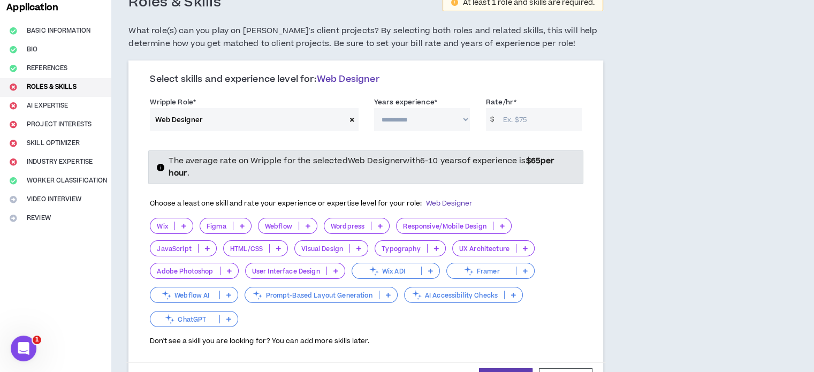
click at [433, 121] on select "**********" at bounding box center [422, 119] width 96 height 23
select select "**"
click at [374, 108] on select "**********" at bounding box center [422, 119] width 96 height 23
click at [518, 124] on input "Rate/hr *" at bounding box center [540, 119] width 84 height 23
type input "15"
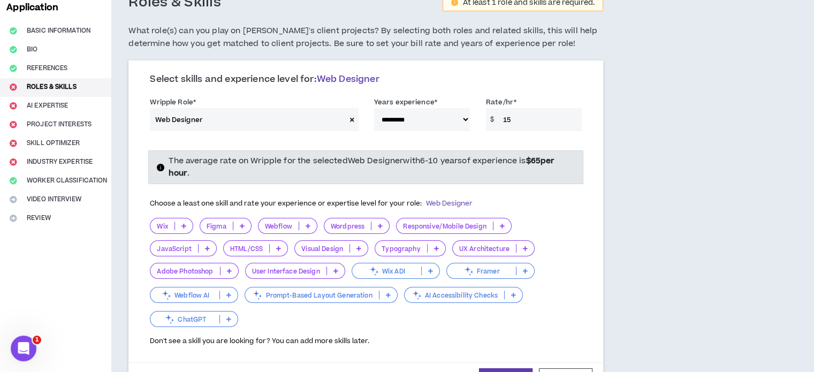
click at [504, 224] on p at bounding box center [502, 226] width 18 height 9
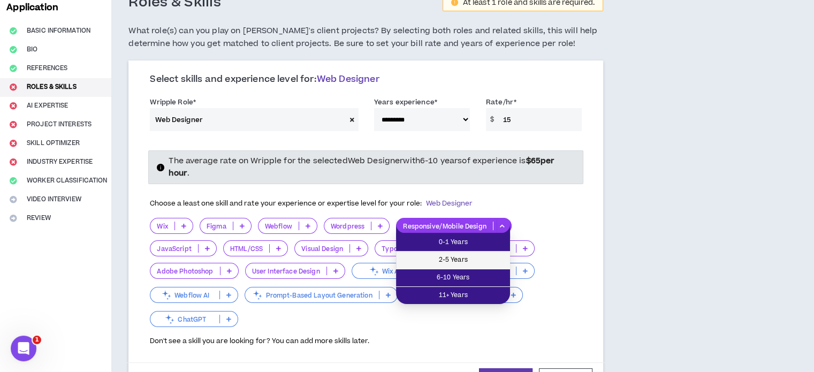
click at [471, 263] on span "2-5 Years" at bounding box center [452, 260] width 101 height 12
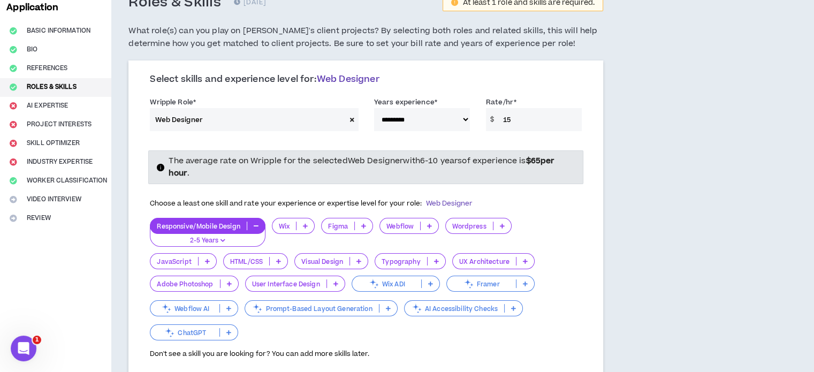
click at [279, 260] on icon at bounding box center [278, 261] width 5 height 5
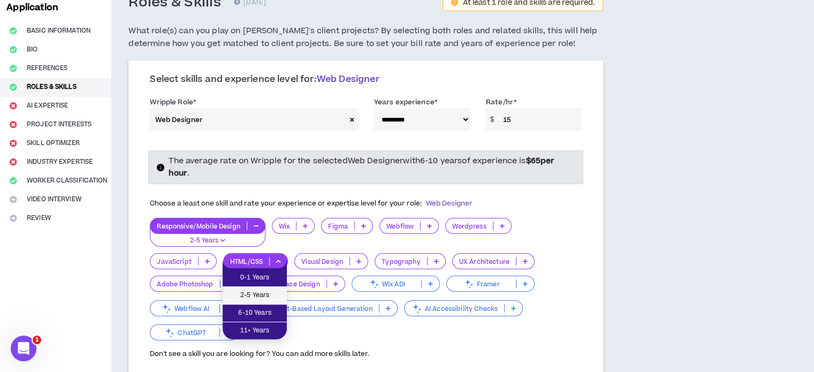
click at [266, 293] on span "2-5 Years" at bounding box center [254, 296] width 51 height 12
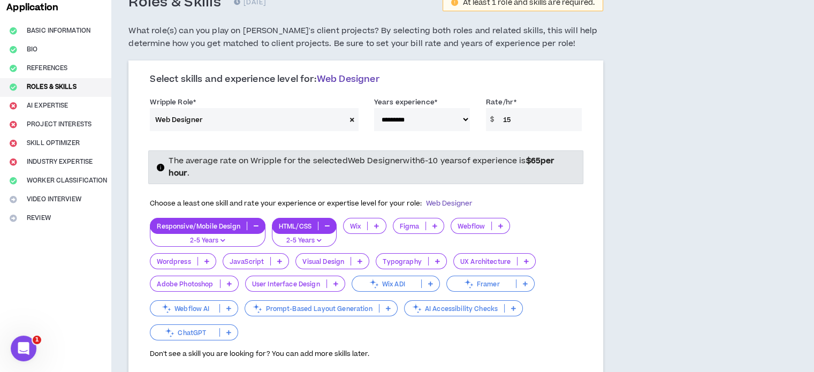
click at [271, 258] on p at bounding box center [280, 261] width 18 height 9
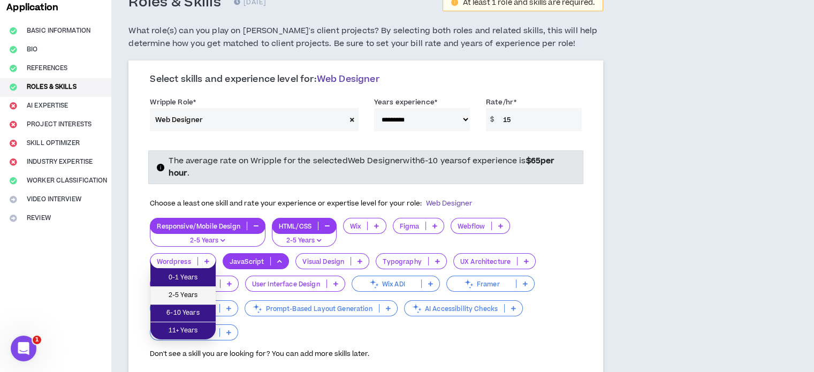
click at [206, 287] on li "2-5 Years" at bounding box center [182, 296] width 65 height 18
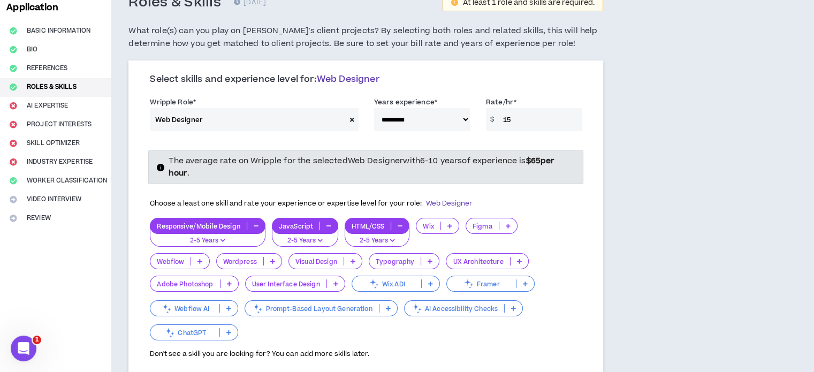
click at [231, 330] on icon at bounding box center [228, 332] width 5 height 5
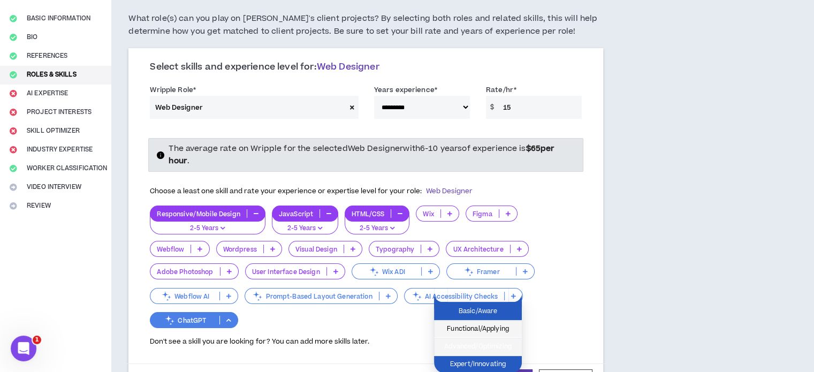
scroll to position [100, 0]
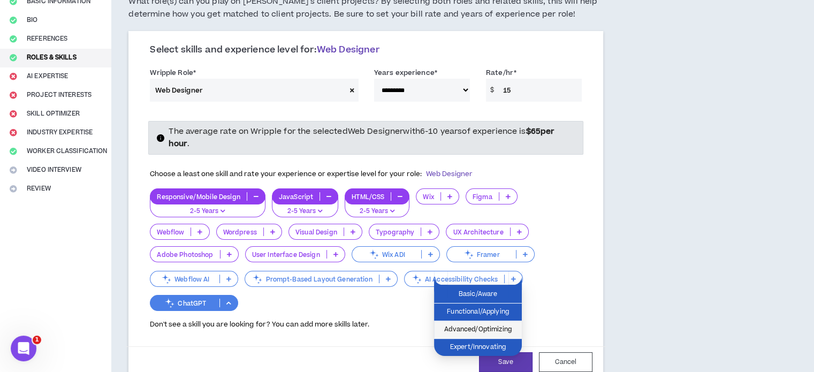
click at [503, 334] on span "Advanced/Optimizing" at bounding box center [477, 330] width 75 height 12
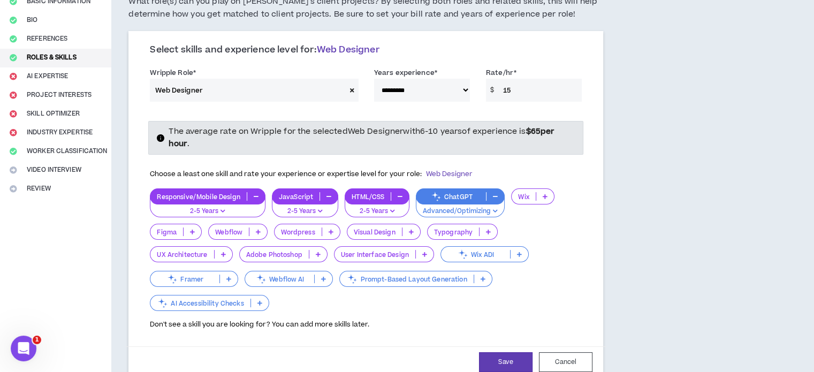
click at [424, 254] on icon at bounding box center [424, 254] width 5 height 5
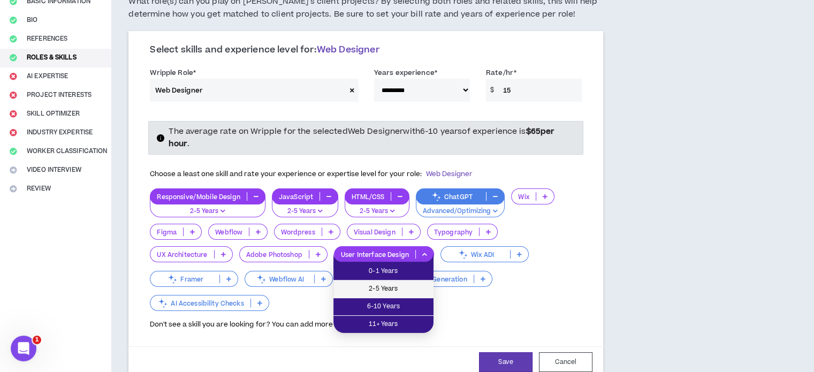
click at [400, 286] on span "2-5 Years" at bounding box center [383, 289] width 87 height 12
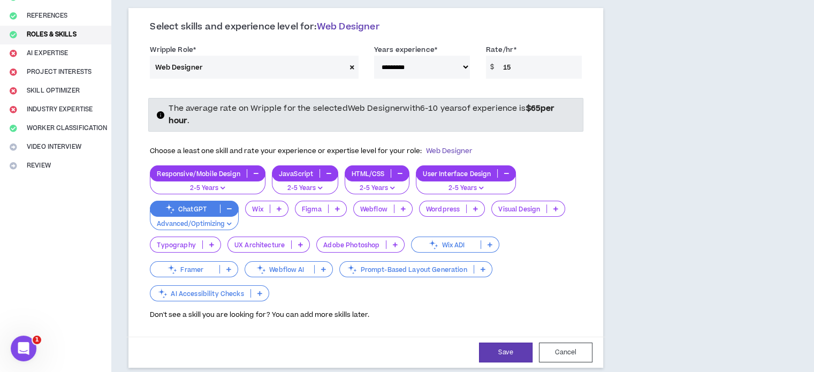
scroll to position [126, 0]
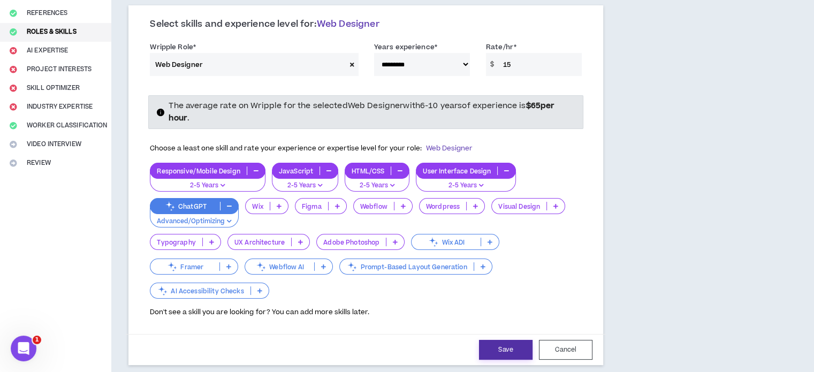
click at [514, 342] on button "Save" at bounding box center [506, 350] width 54 height 20
select select "**"
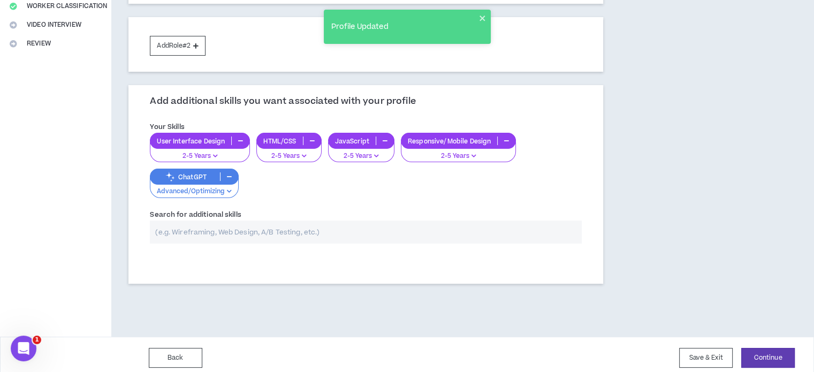
scroll to position [248, 0]
